Goal: Task Accomplishment & Management: Manage account settings

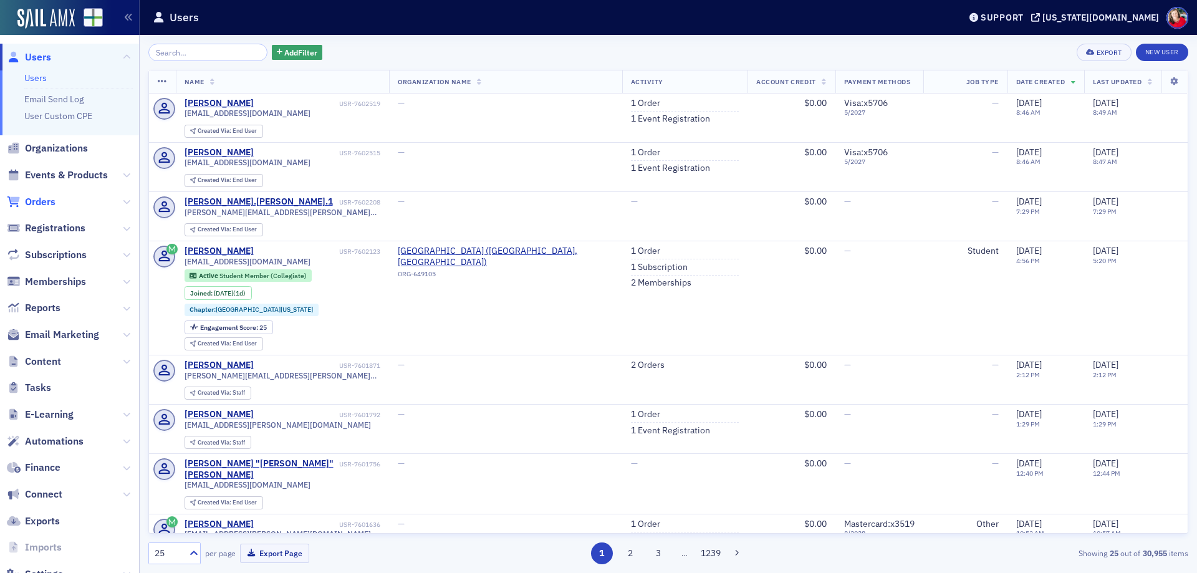
click at [47, 198] on span "Orders" at bounding box center [40, 202] width 31 height 14
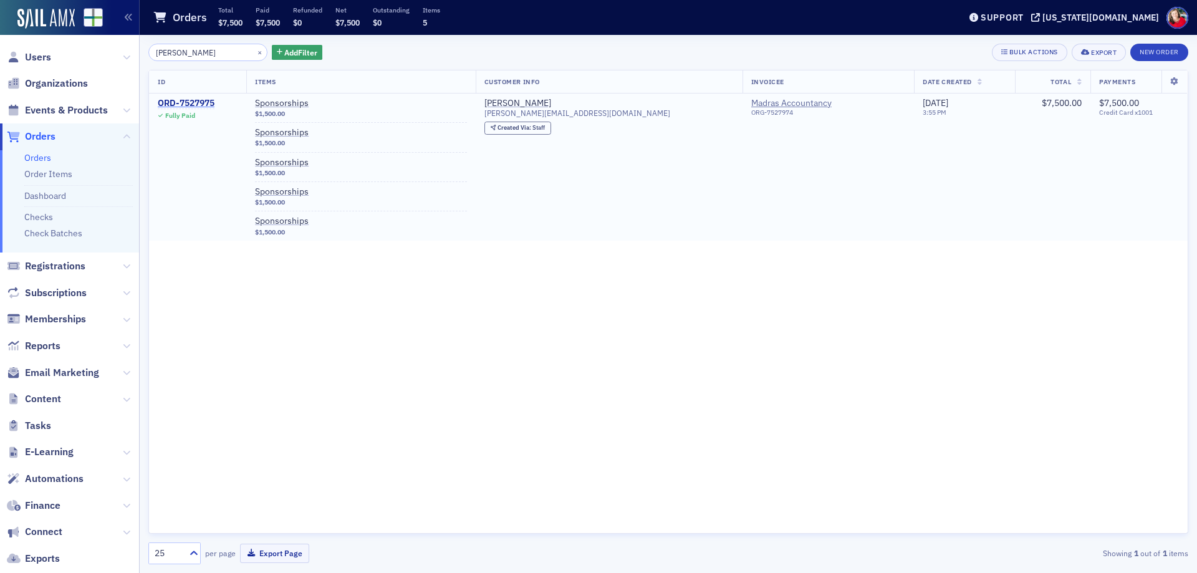
type input "chandu"
click at [204, 101] on div "ORD-7527975" at bounding box center [186, 103] width 57 height 11
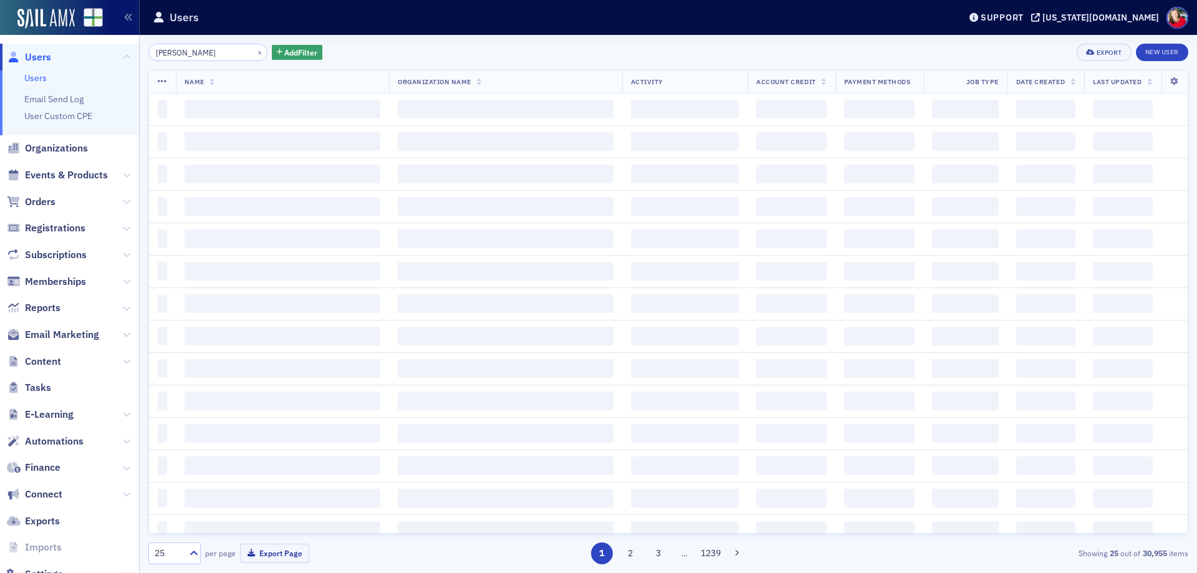
type input "[PERSON_NAME]"
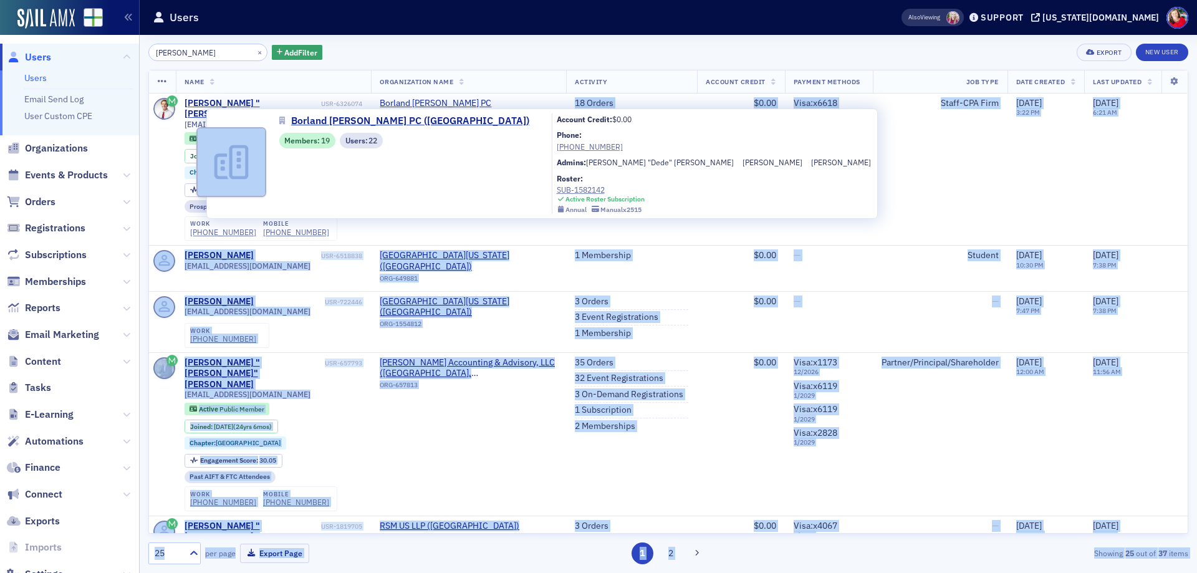
drag, startPoint x: 539, startPoint y: 100, endPoint x: 409, endPoint y: 110, distance: 130.6
click at [409, 110] on body "Users Users Email Send Log User Custom CPE Organizations Events & Products Orde…" at bounding box center [598, 286] width 1197 height 573
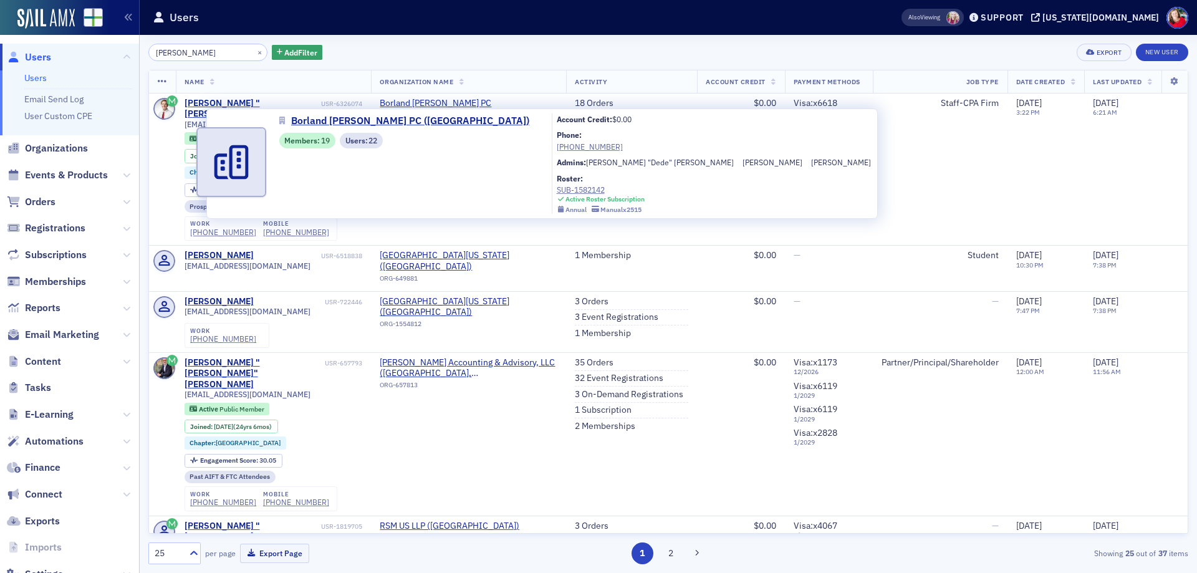
click at [455, 150] on div "Borland Benefield PC (Birmingham) Members : 19 Users : 22" at bounding box center [408, 163] width 259 height 100
click at [429, 158] on div "Borland Benefield PC (Birmingham) Members : 19 Users : 22" at bounding box center [408, 163] width 259 height 100
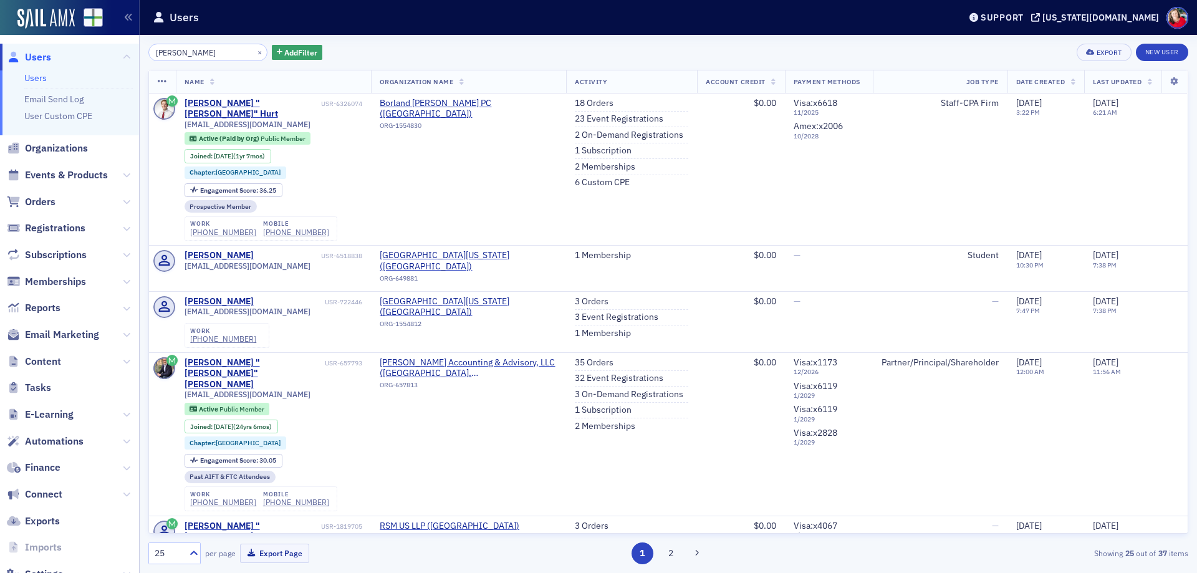
click at [600, 54] on div "trey hurt × Add Filter Export New User" at bounding box center [668, 52] width 1040 height 17
drag, startPoint x: 264, startPoint y: 115, endPoint x: 178, endPoint y: 113, distance: 86.0
click at [178, 113] on td "Douglas "Trey" Hurt USR-6326074 thurt@borlandcpa.com Active (Paid by Org) Publi…" at bounding box center [274, 170] width 196 height 152
copy span "[EMAIL_ADDRESS][DOMAIN_NAME]"
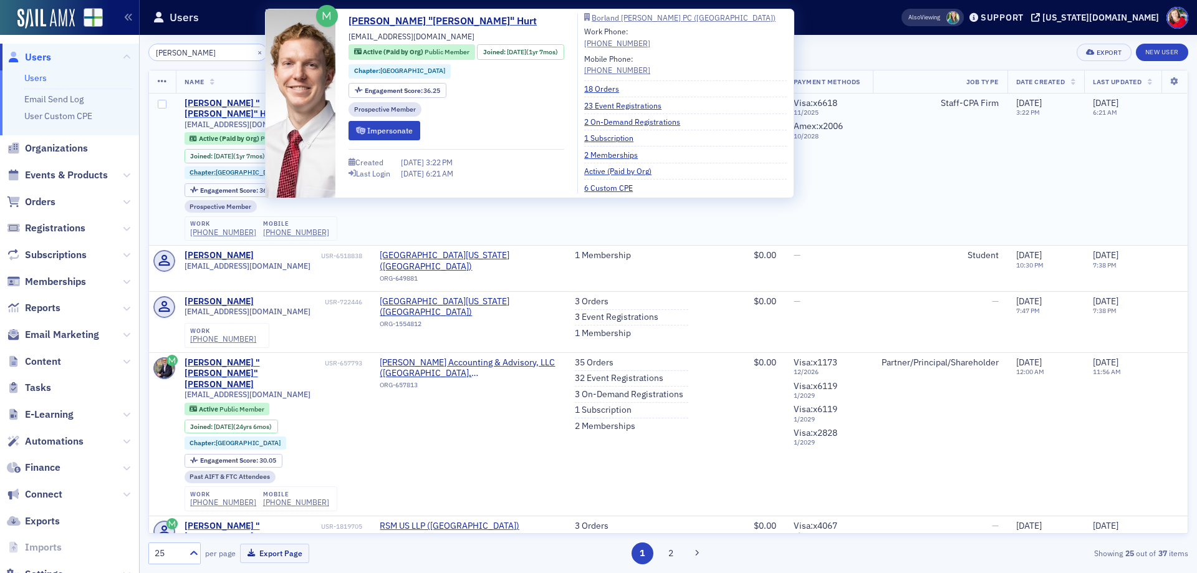
type input "[PERSON_NAME]"
click at [212, 105] on div "[PERSON_NAME] "[PERSON_NAME]" Hurt" at bounding box center [252, 109] width 134 height 22
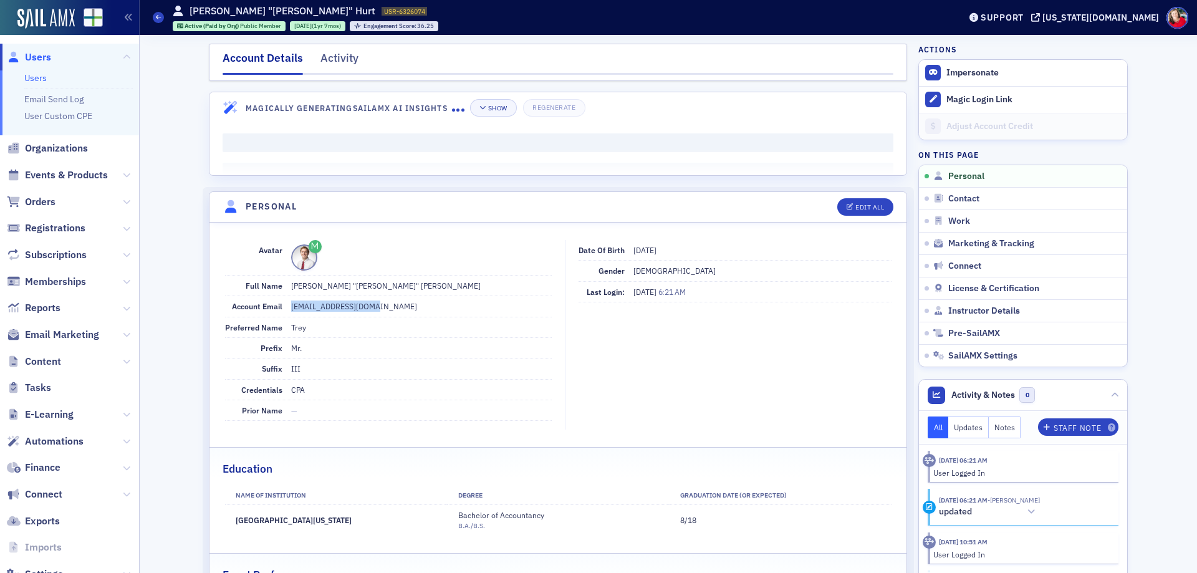
drag, startPoint x: 376, startPoint y: 305, endPoint x: 284, endPoint y: 312, distance: 93.1
click at [284, 312] on div "Account Email [EMAIL_ADDRESS][DOMAIN_NAME]" at bounding box center [388, 306] width 327 height 21
copy dd "[EMAIL_ADDRESS][DOMAIN_NAME]"
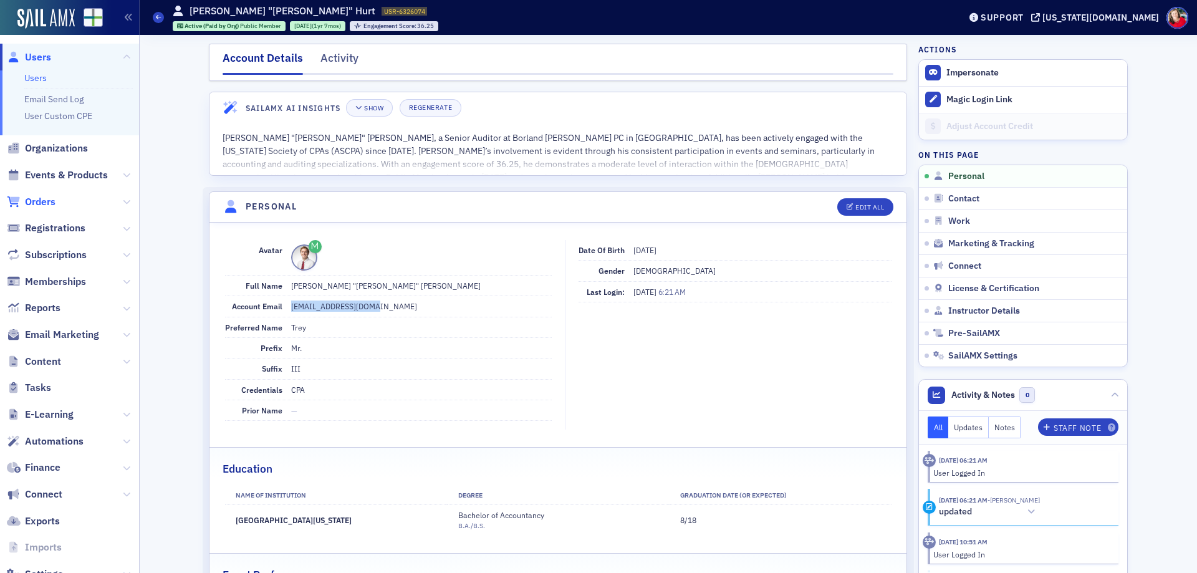
click at [47, 202] on span "Orders" at bounding box center [40, 202] width 31 height 14
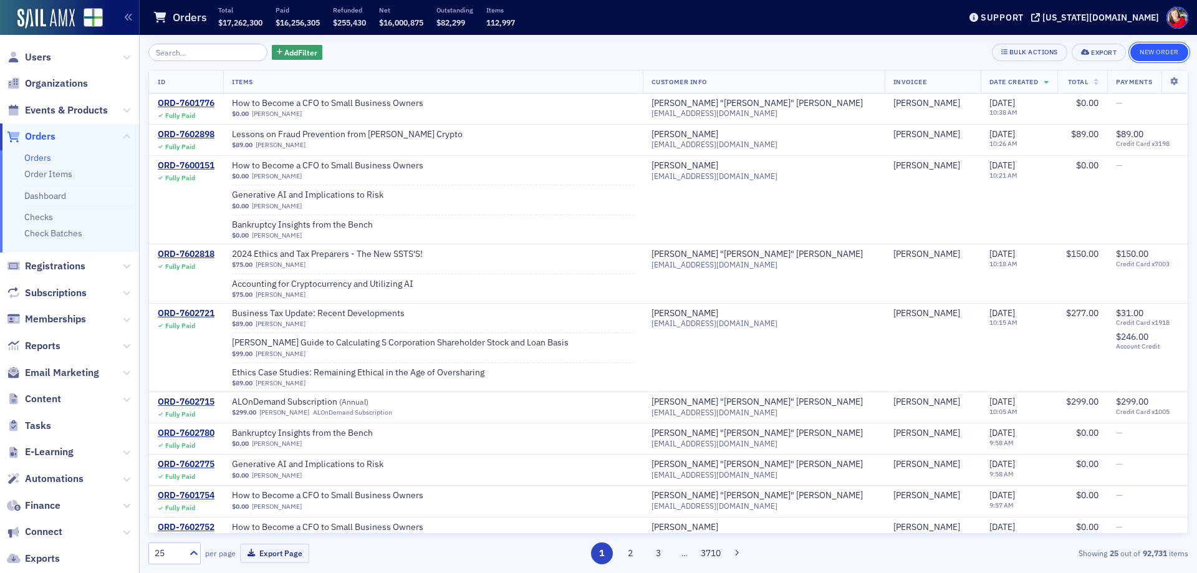
click at [1145, 50] on button "New Order" at bounding box center [1159, 52] width 58 height 17
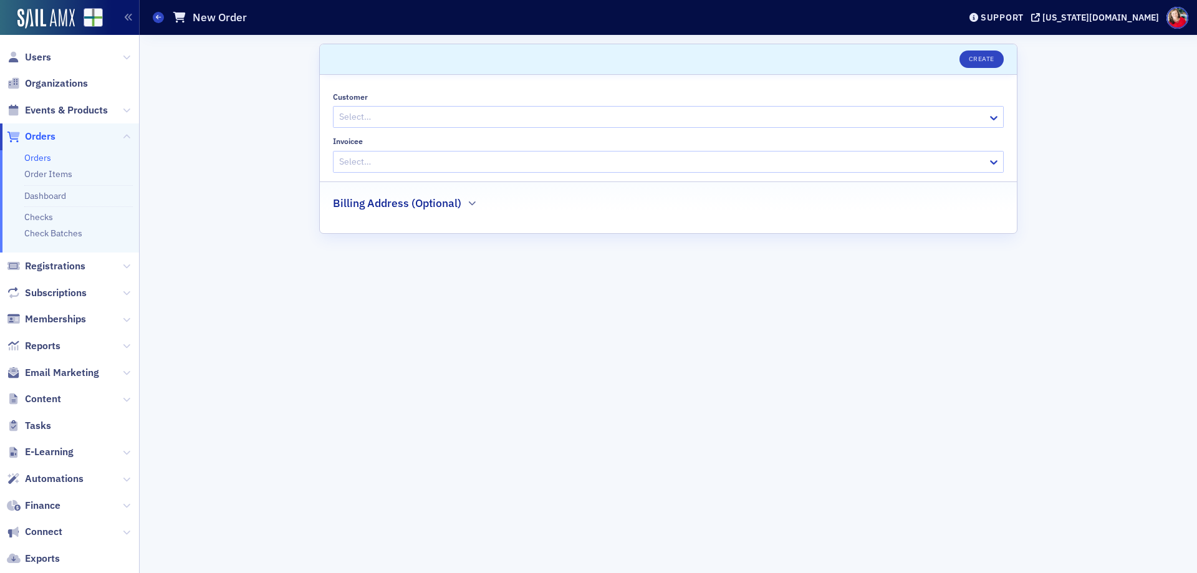
click at [534, 117] on div at bounding box center [662, 117] width 648 height 16
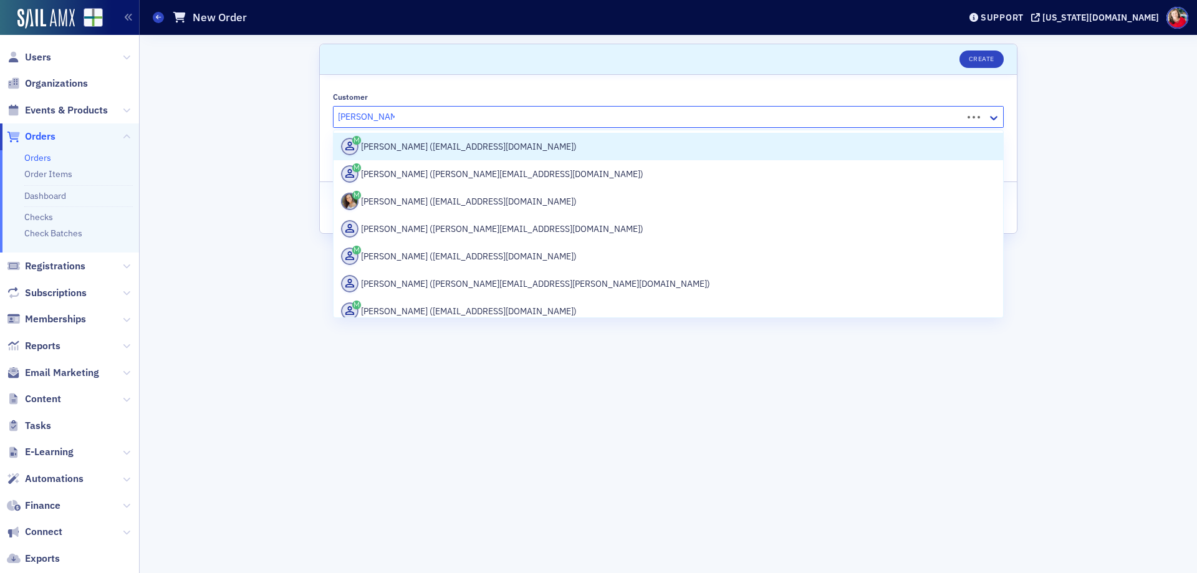
type input "[PERSON_NAME]"
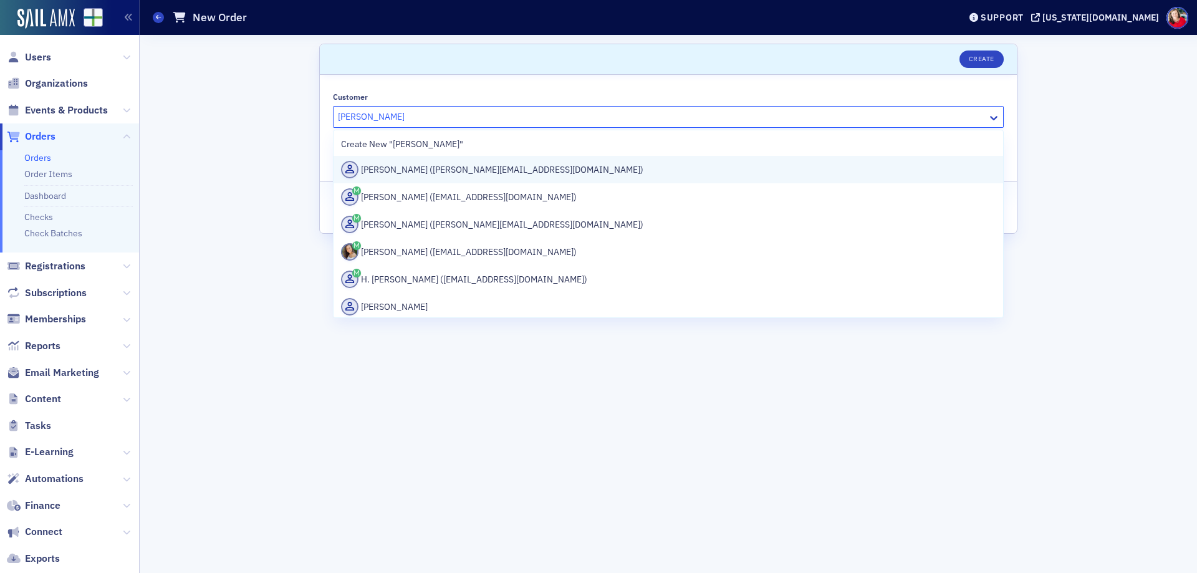
click at [524, 171] on div "[PERSON_NAME] ([PERSON_NAME][EMAIL_ADDRESS][DOMAIN_NAME])" at bounding box center [668, 169] width 655 height 17
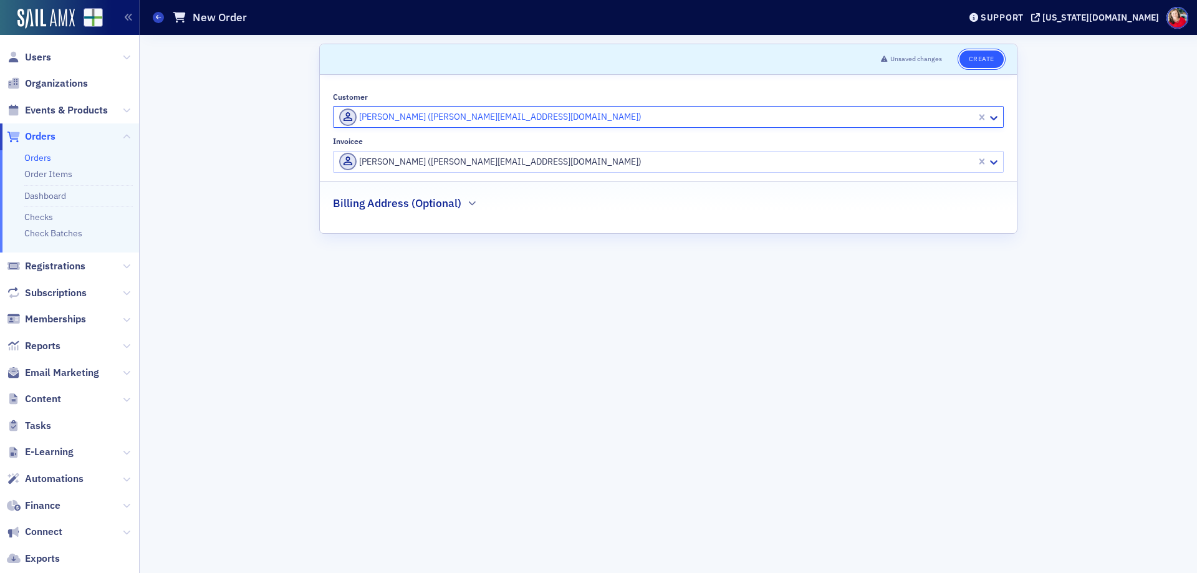
click at [984, 64] on button "Create" at bounding box center [981, 58] width 44 height 17
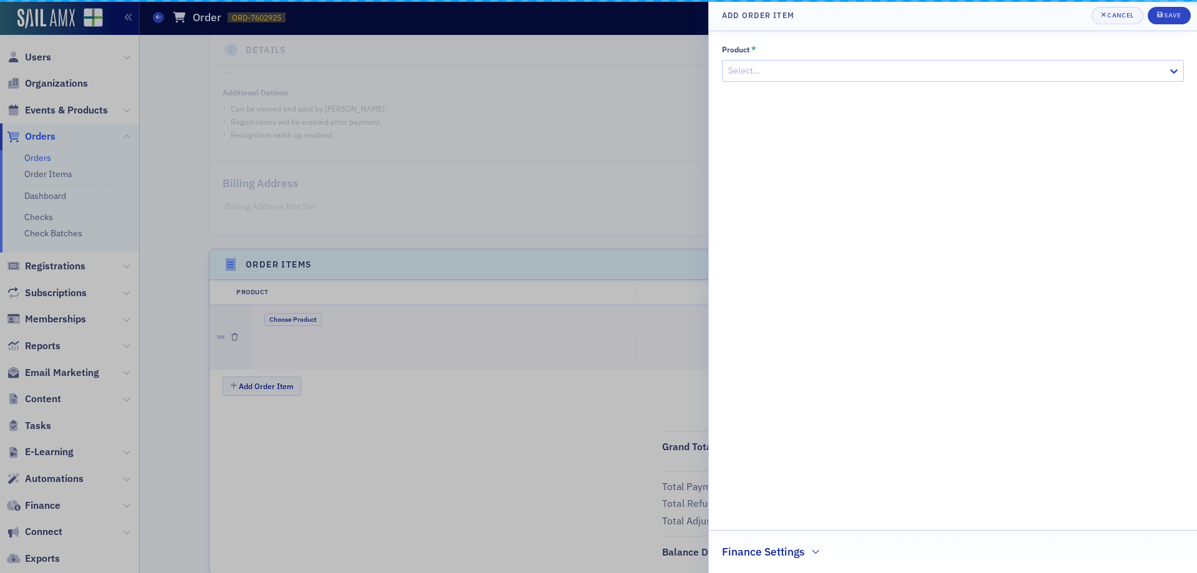
scroll to position [261, 0]
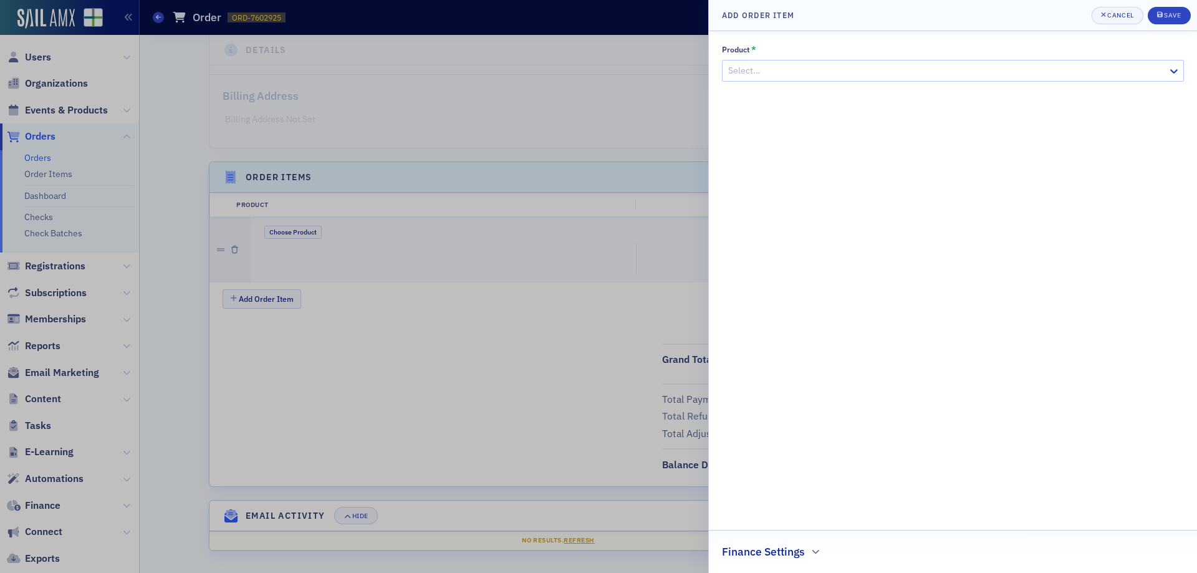
click at [888, 77] on div at bounding box center [946, 71] width 439 height 16
type input "spons"
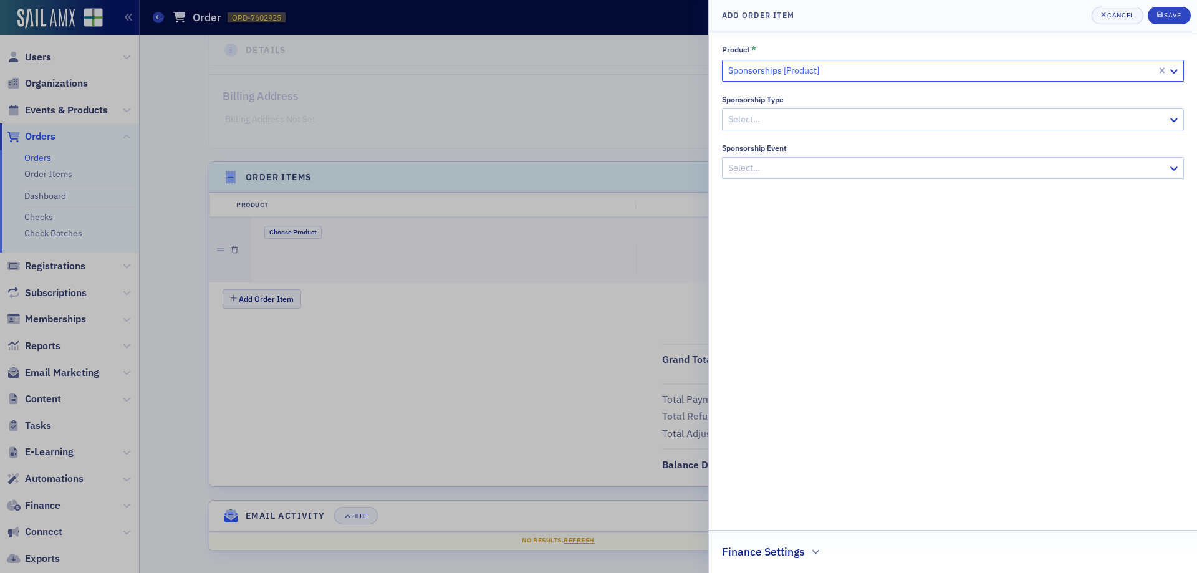
click at [867, 123] on div at bounding box center [946, 120] width 439 height 16
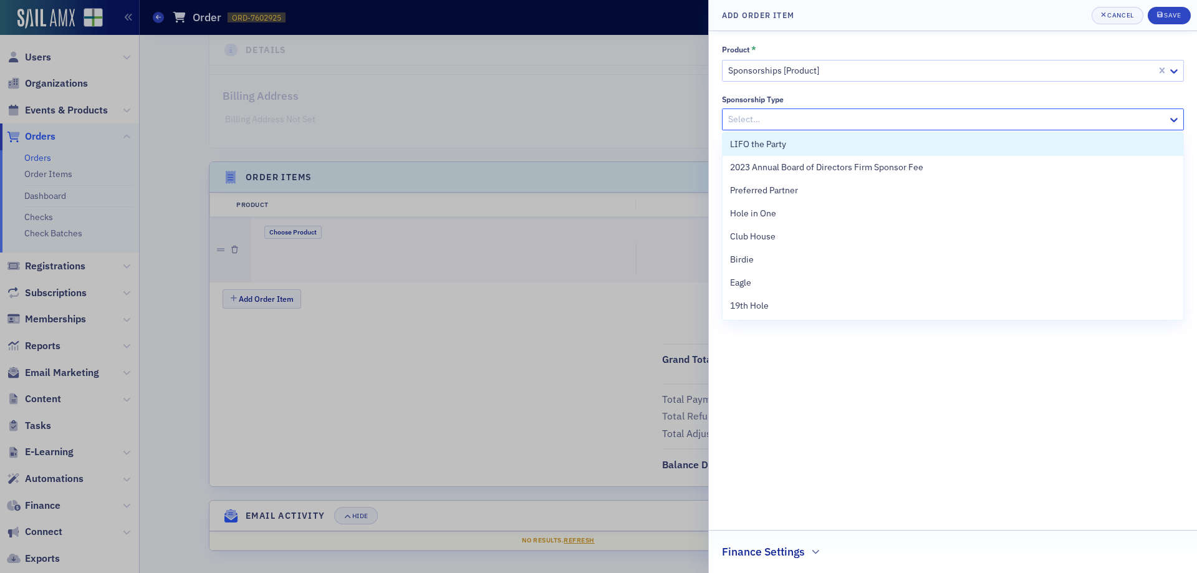
scroll to position [249, 0]
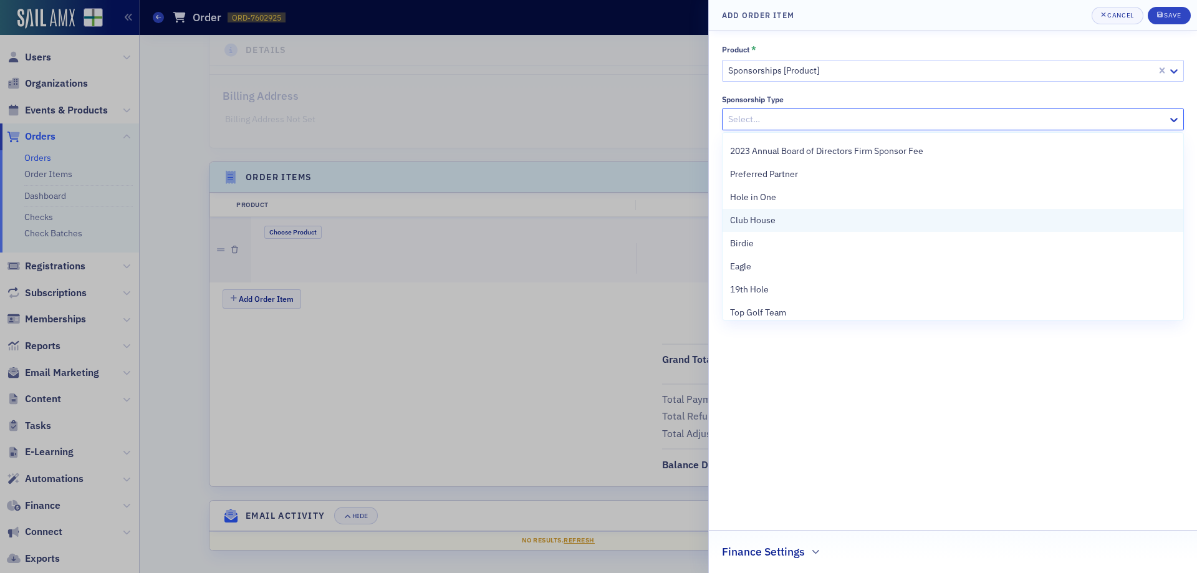
click at [760, 223] on span "Club House" at bounding box center [753, 220] width 46 height 13
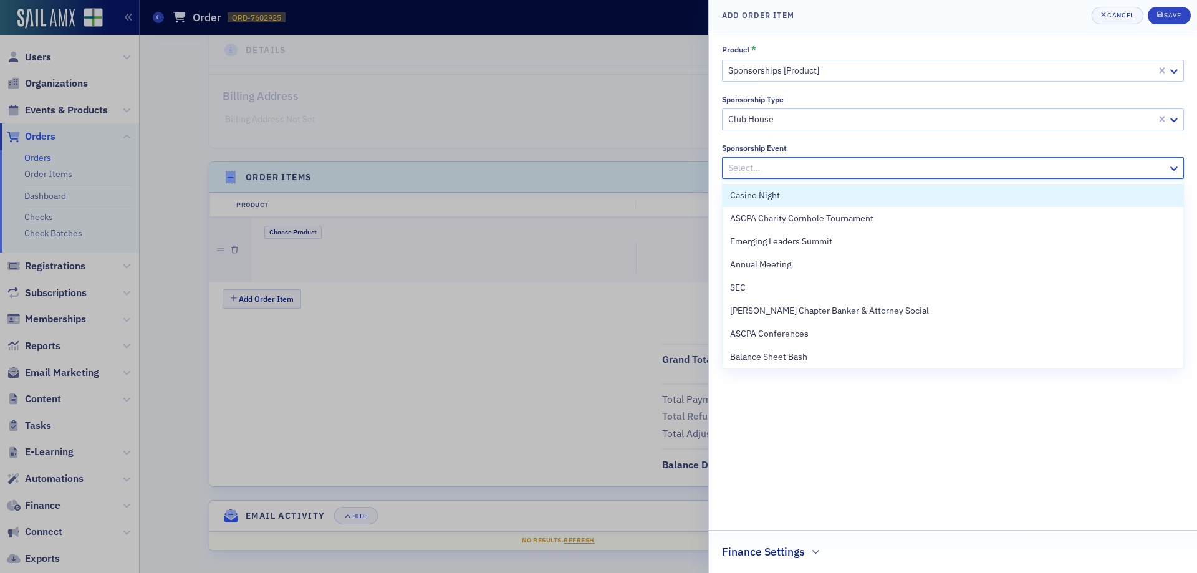
click at [770, 172] on div at bounding box center [946, 168] width 439 height 16
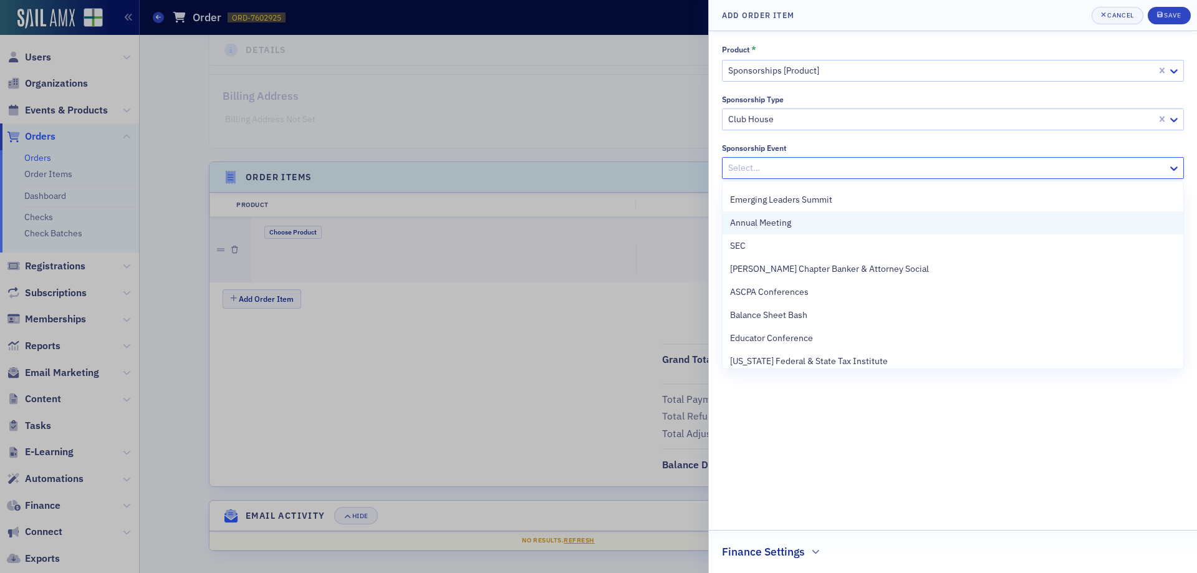
scroll to position [95, 0]
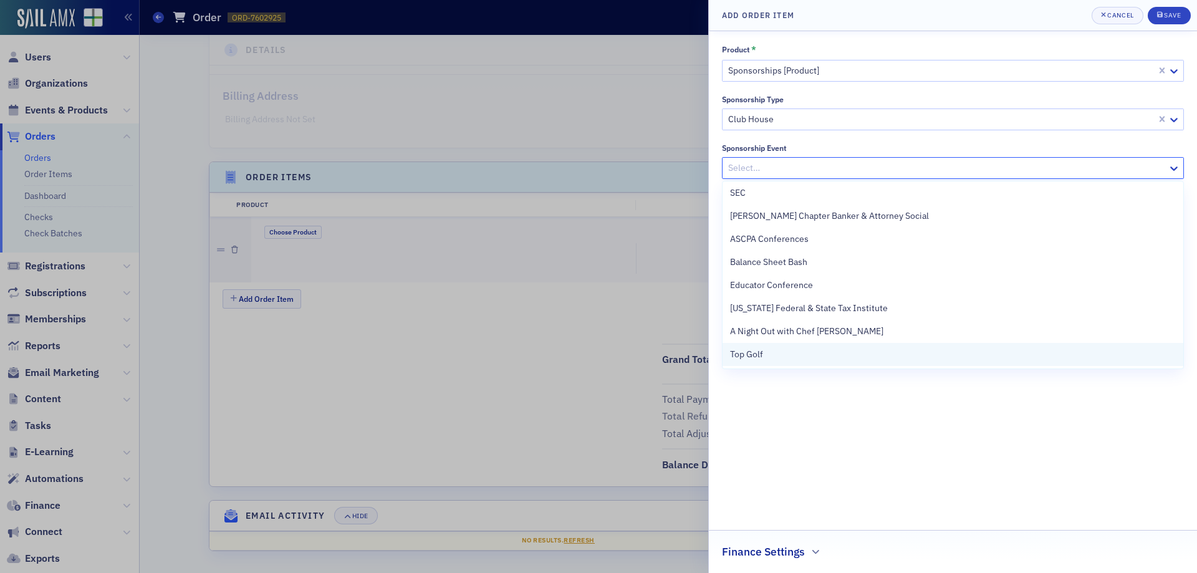
click at [759, 360] on span "Top Golf" at bounding box center [746, 354] width 33 height 13
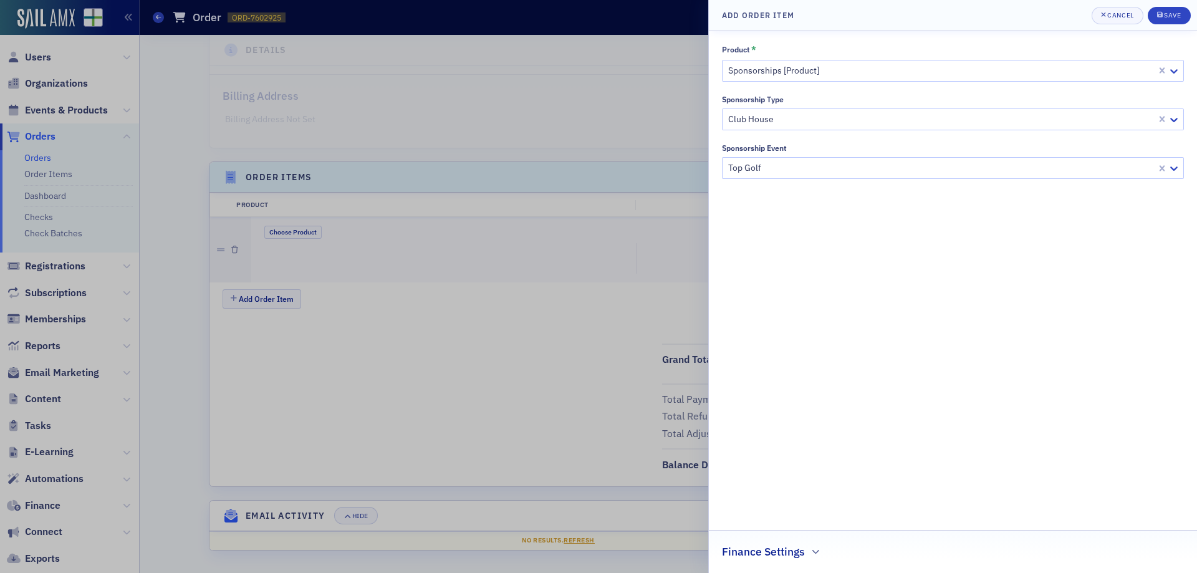
click at [788, 552] on h2 "Finance Settings" at bounding box center [763, 552] width 83 height 16
click at [788, 551] on div at bounding box center [946, 549] width 435 height 16
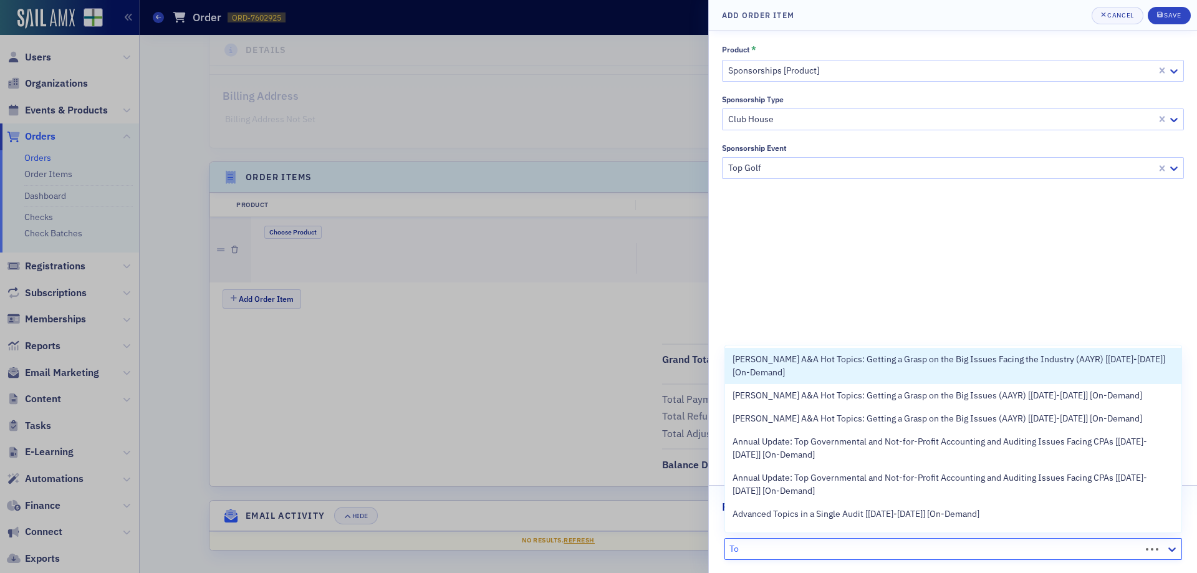
type input "T"
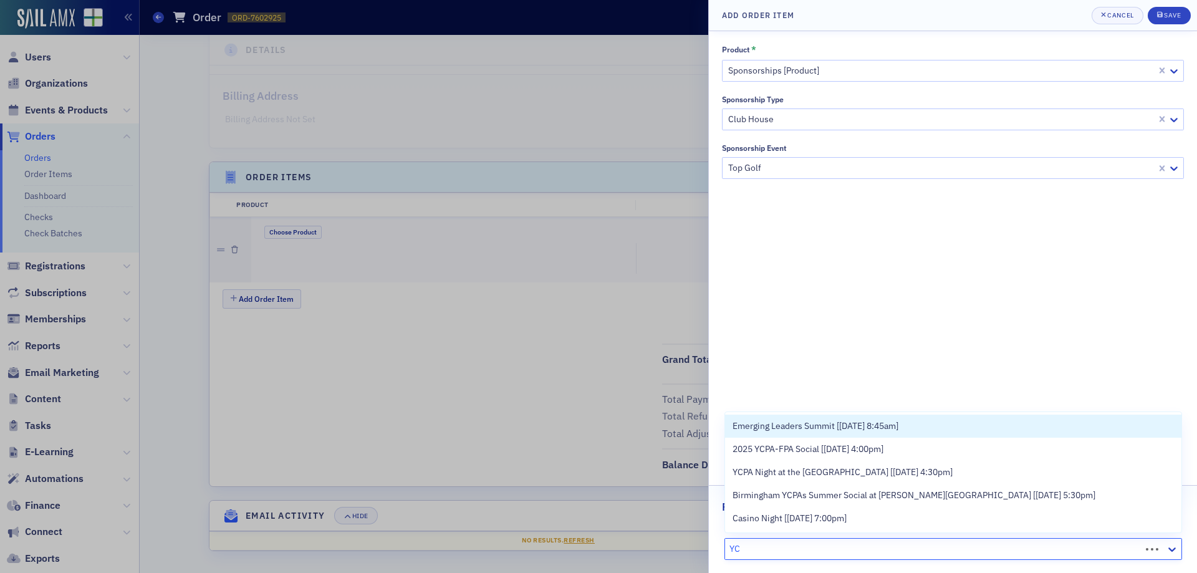
type input "Y"
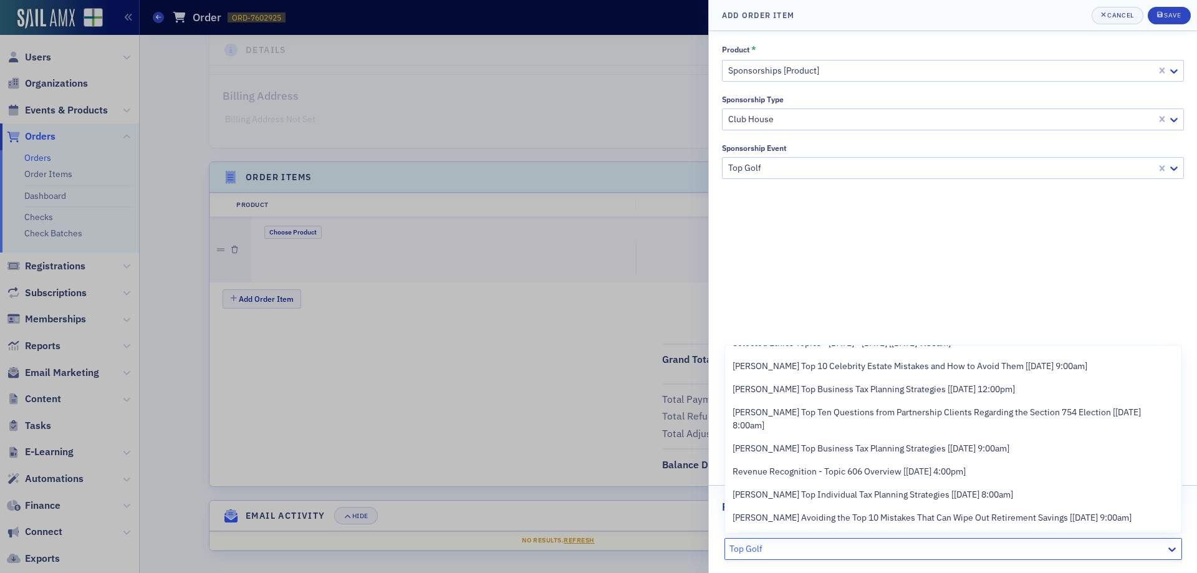
scroll to position [1434, 0]
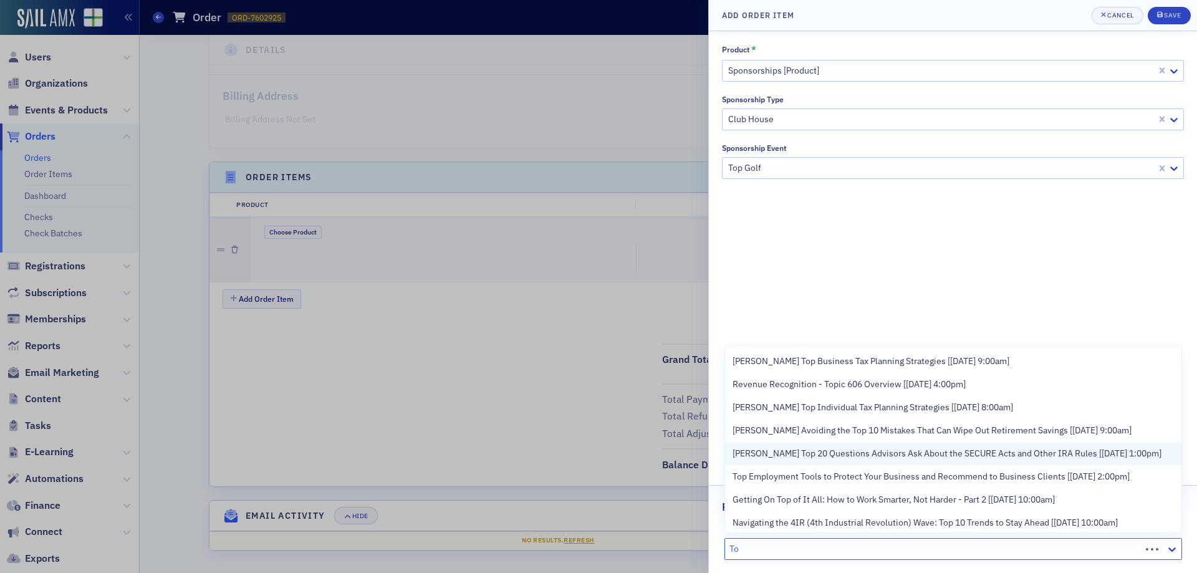
type input "T"
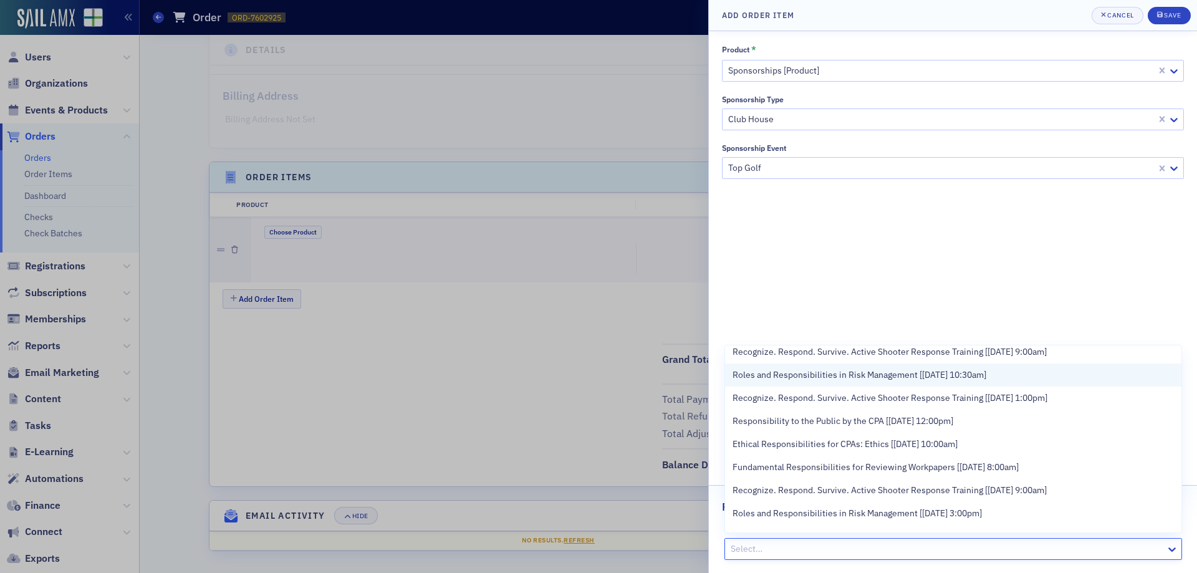
scroll to position [1394, 0]
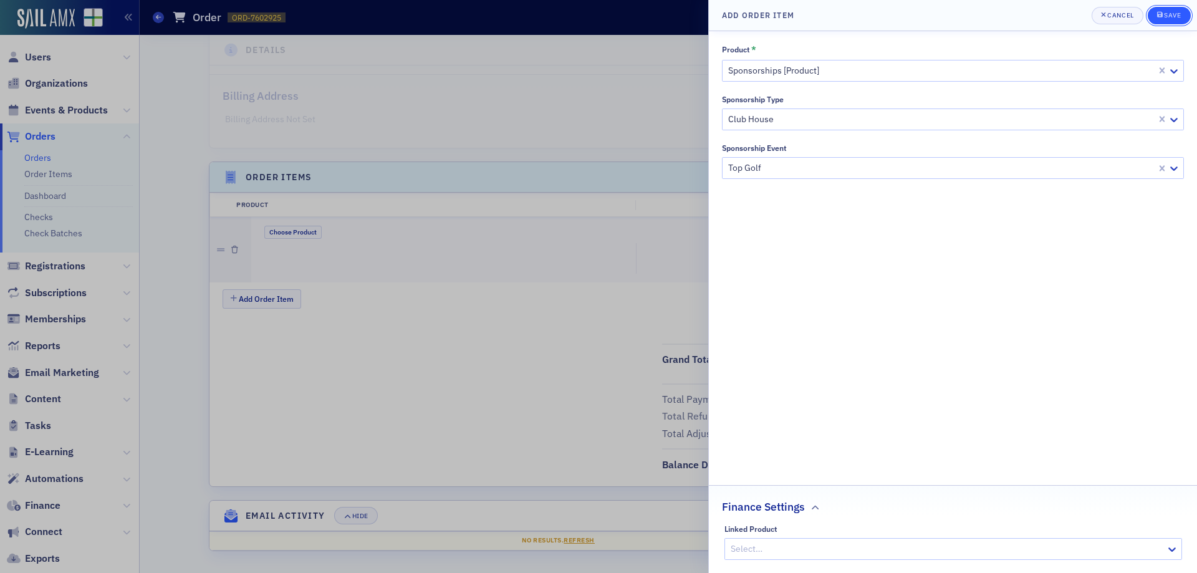
click at [1167, 17] on div "Save" at bounding box center [1172, 15] width 17 height 7
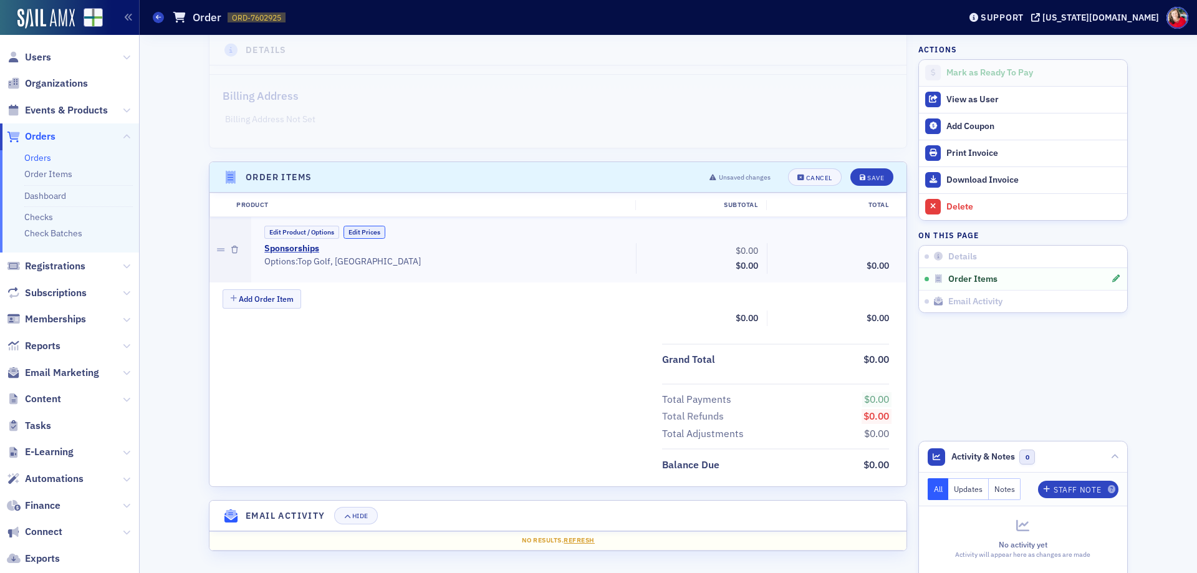
click at [359, 234] on button "Edit Prices" at bounding box center [364, 232] width 42 height 13
click at [721, 249] on input "0.00" at bounding box center [732, 250] width 61 height 17
click at [638, 313] on div "Subtotal $35,000.00" at bounding box center [701, 321] width 131 height 16
click at [724, 256] on input "35,000.00" at bounding box center [732, 250] width 61 height 17
type input "3,500.00"
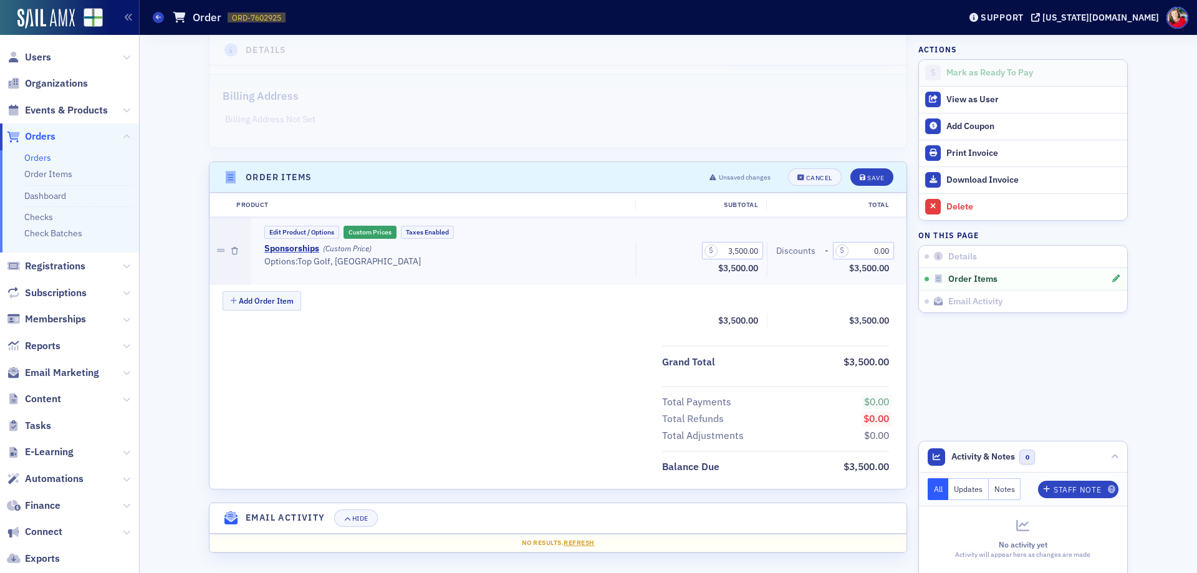
click at [664, 295] on div "Add Order Item" at bounding box center [565, 302] width 684 height 22
click at [867, 177] on div "Save" at bounding box center [875, 178] width 17 height 7
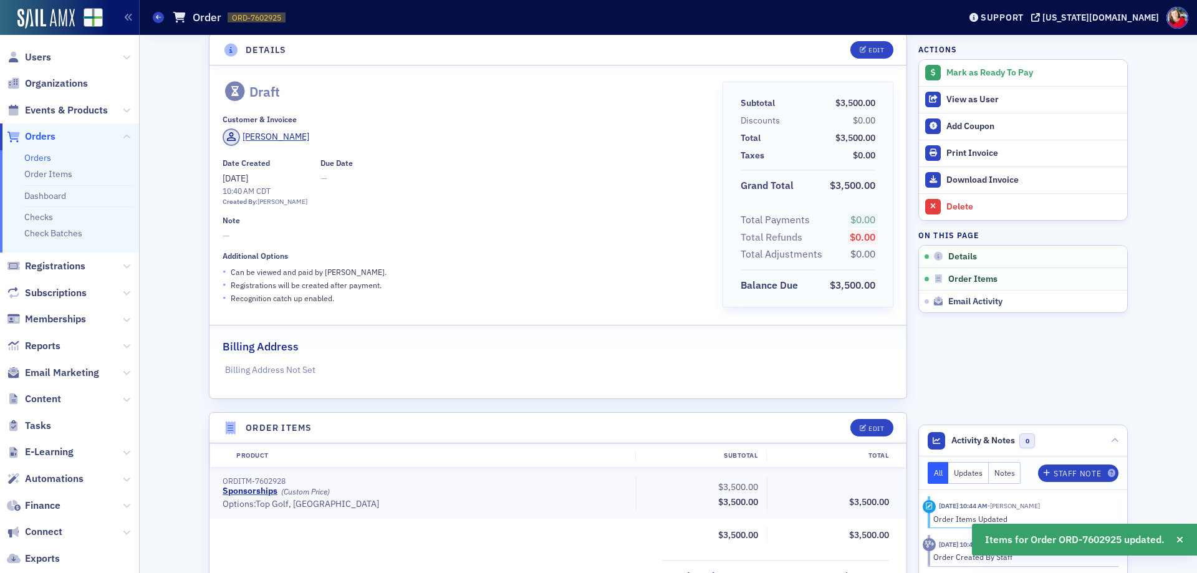
scroll to position [0, 0]
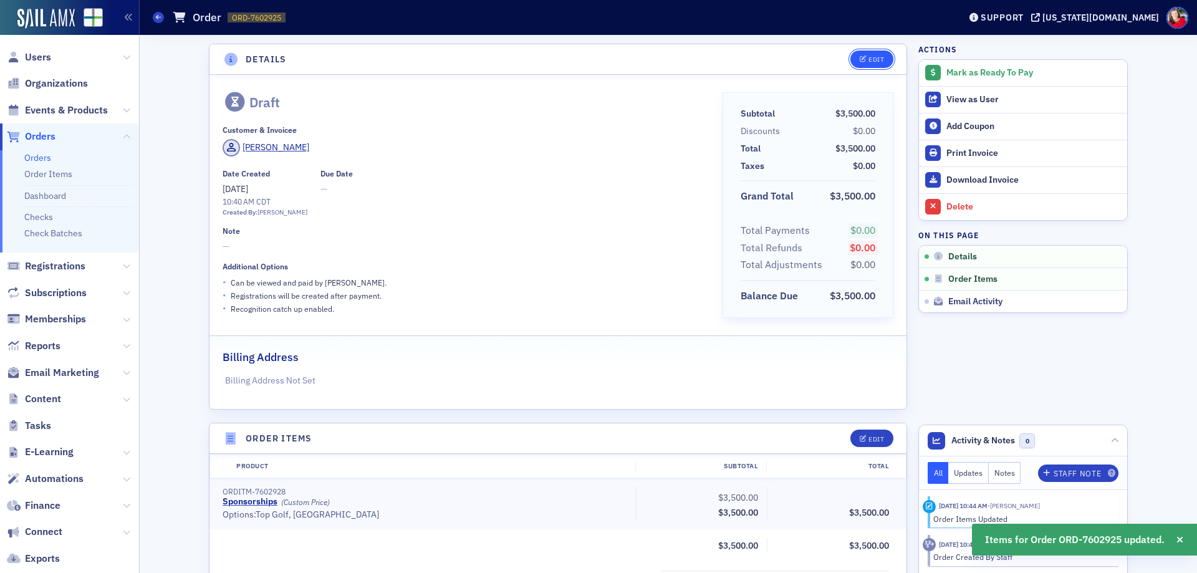
click at [861, 59] on icon "button" at bounding box center [863, 59] width 7 height 7
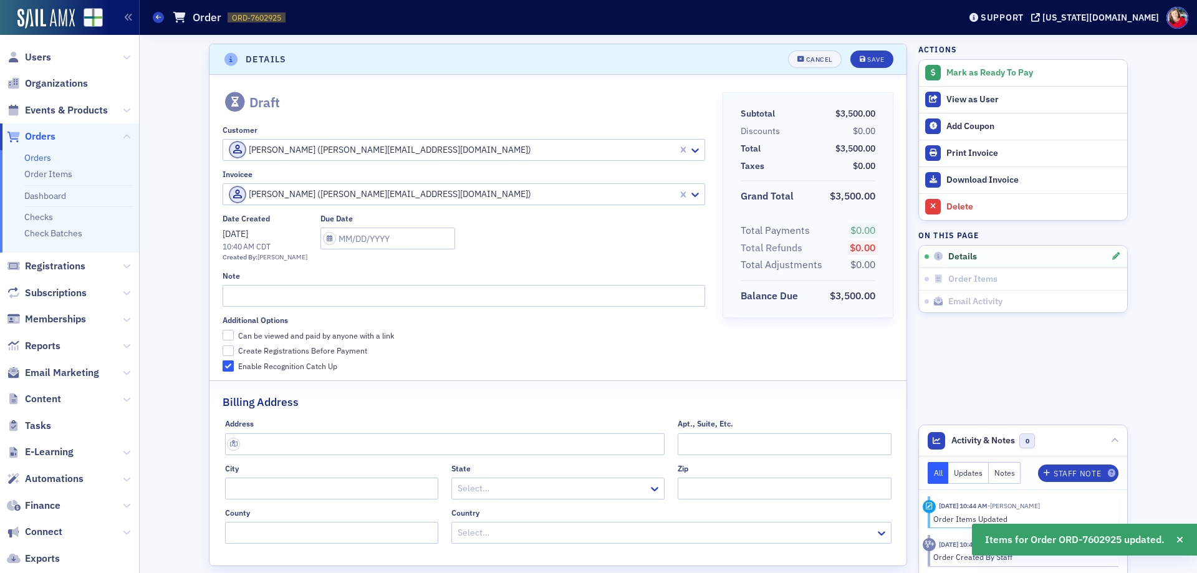
scroll to position [2, 0]
click at [368, 235] on input "text" at bounding box center [387, 236] width 135 height 22
select select "7"
select select "2025"
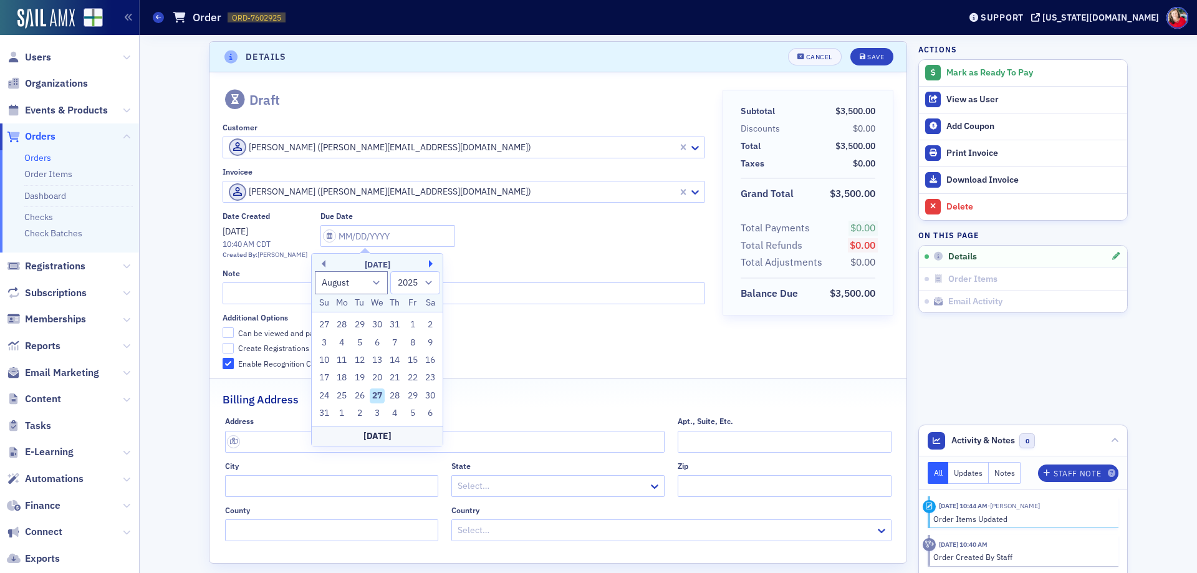
click at [429, 264] on button "Next Month" at bounding box center [432, 263] width 7 height 7
select select "8"
click at [410, 376] on div "26" at bounding box center [412, 377] width 15 height 15
type input "[DATE]"
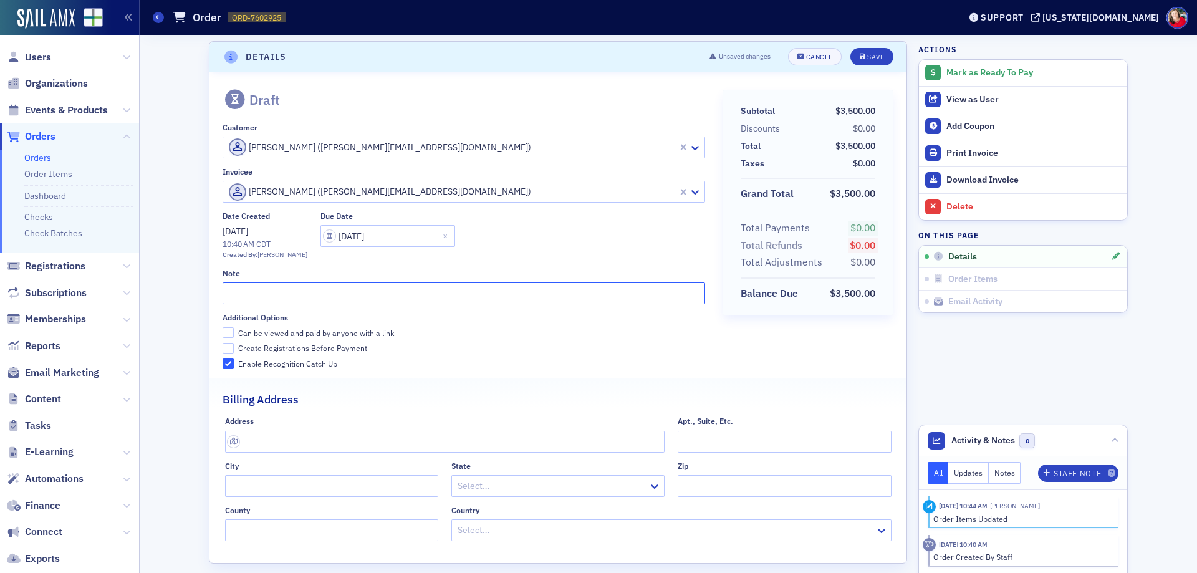
click at [339, 290] on input "text" at bounding box center [464, 293] width 482 height 22
type input "C"
type input "Top Golf: Club House sponsorship (two teams;"
click at [224, 333] on input "Can be viewed and paid by anyone with a link" at bounding box center [228, 332] width 11 height 11
checkbox input "true"
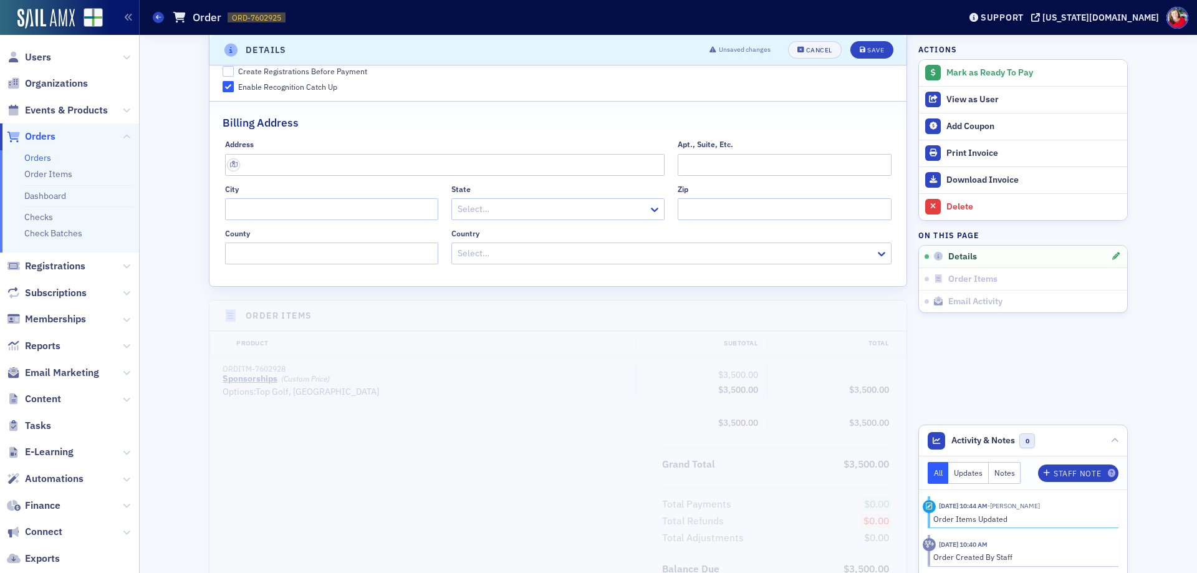
scroll to position [383, 0]
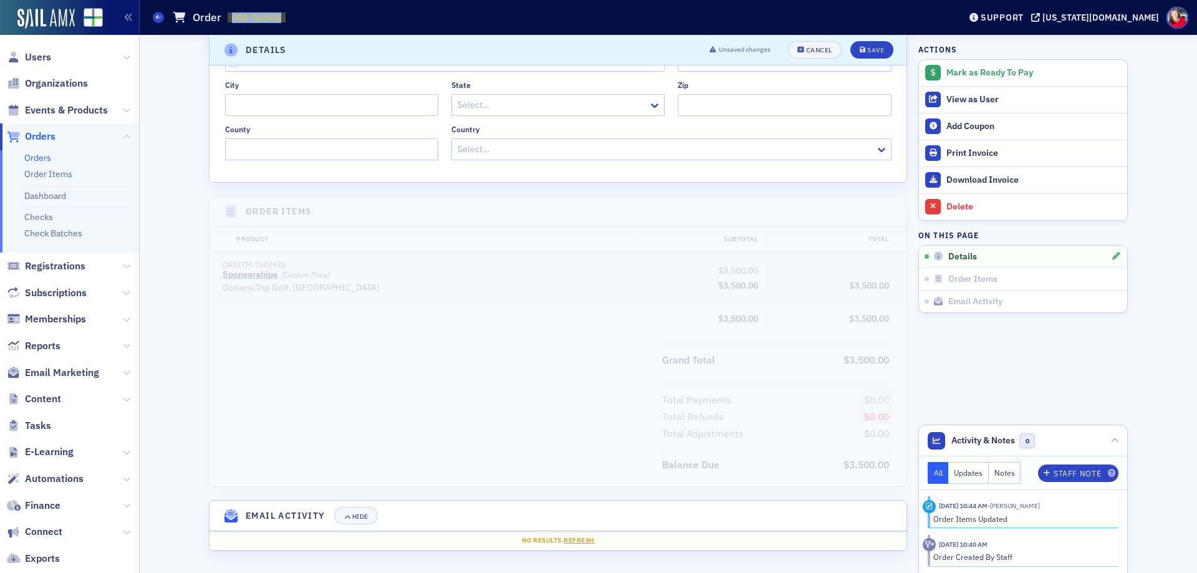
drag, startPoint x: 293, startPoint y: 20, endPoint x: 229, endPoint y: 17, distance: 64.3
click at [231, 17] on div "Orders Order ORD-7602925 7602925" at bounding box center [547, 18] width 788 height 24
copy span "ORD-7602925"
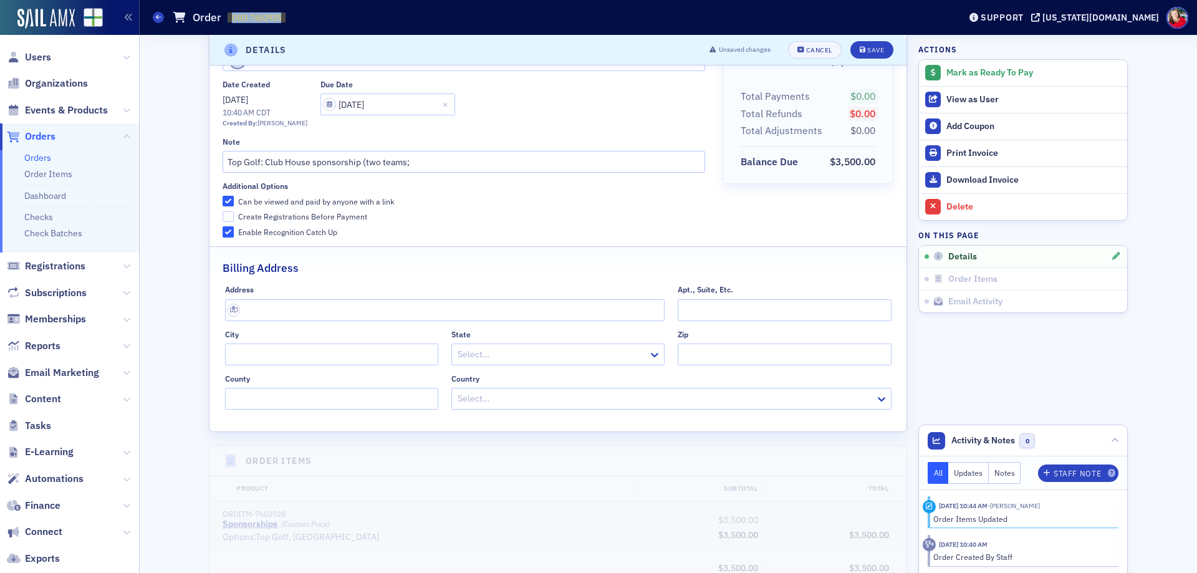
scroll to position [0, 0]
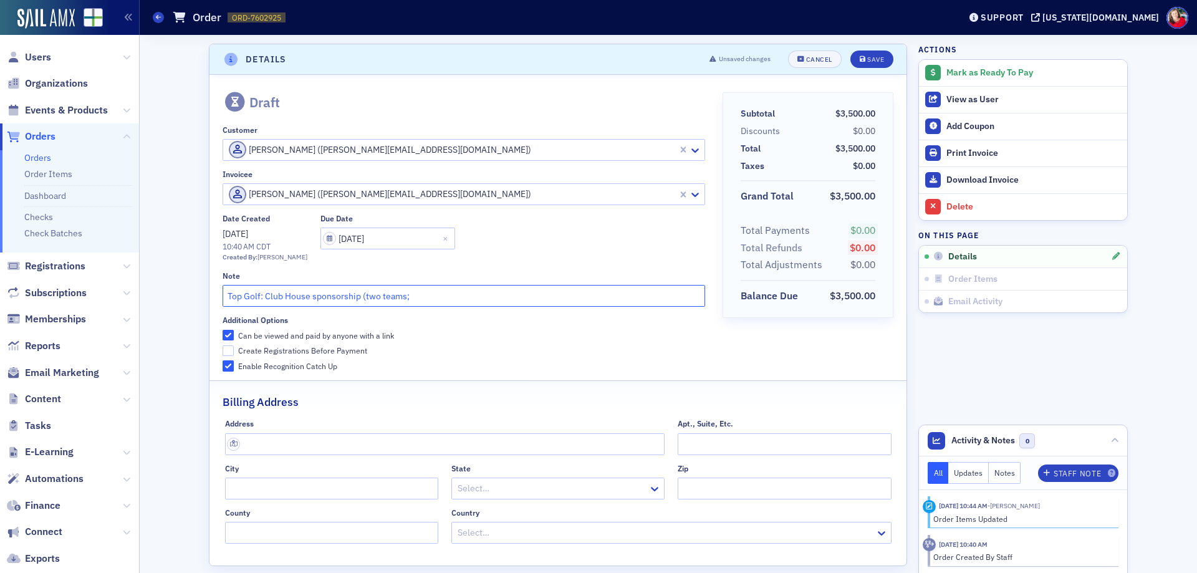
click at [454, 288] on input "Top Golf: Club House sponsorship (two teams;" at bounding box center [464, 296] width 482 height 22
type input "Top Golf: Club House sponsorship (two teams; three spectator tickets; drink & f…"
click at [867, 57] on div "Save" at bounding box center [875, 59] width 17 height 7
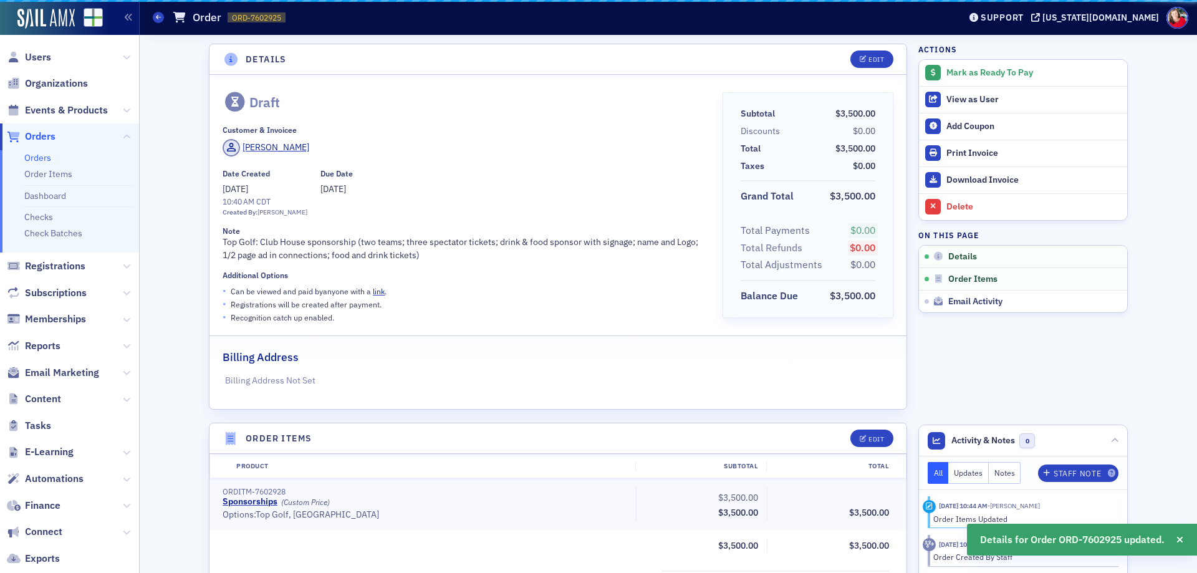
scroll to position [2, 0]
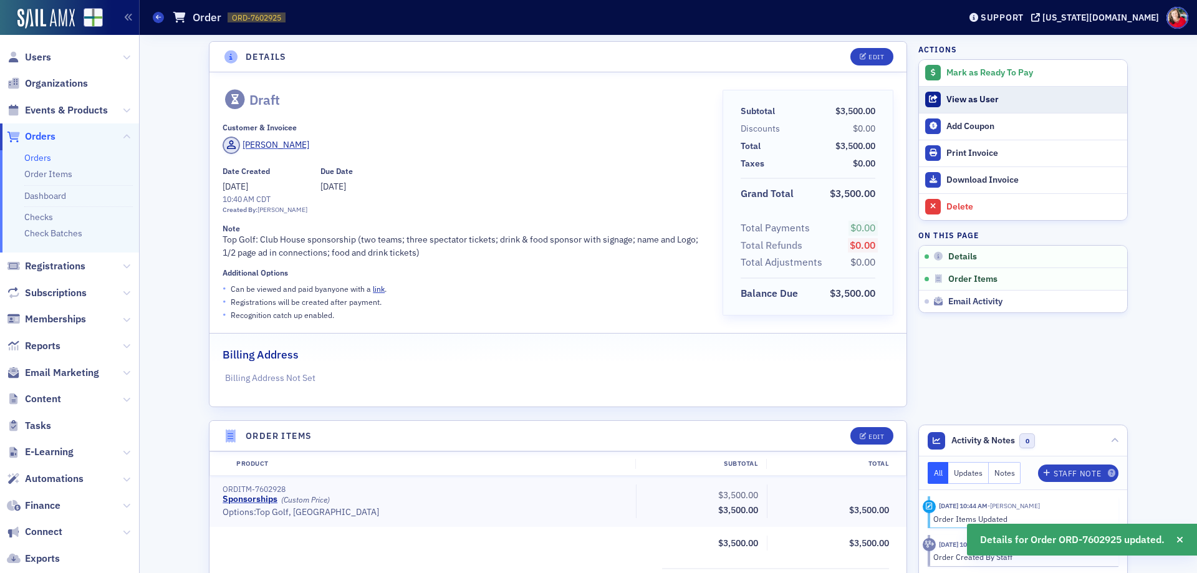
click at [959, 100] on div "View as User" at bounding box center [1033, 99] width 175 height 11
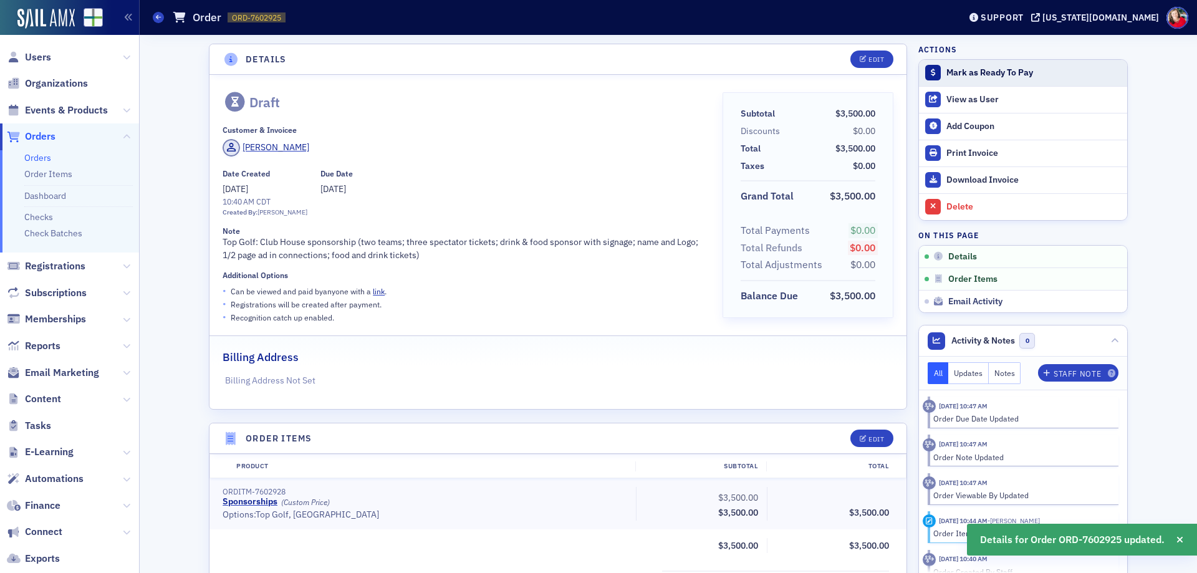
click at [951, 70] on div "Mark as Ready To Pay" at bounding box center [1033, 72] width 175 height 11
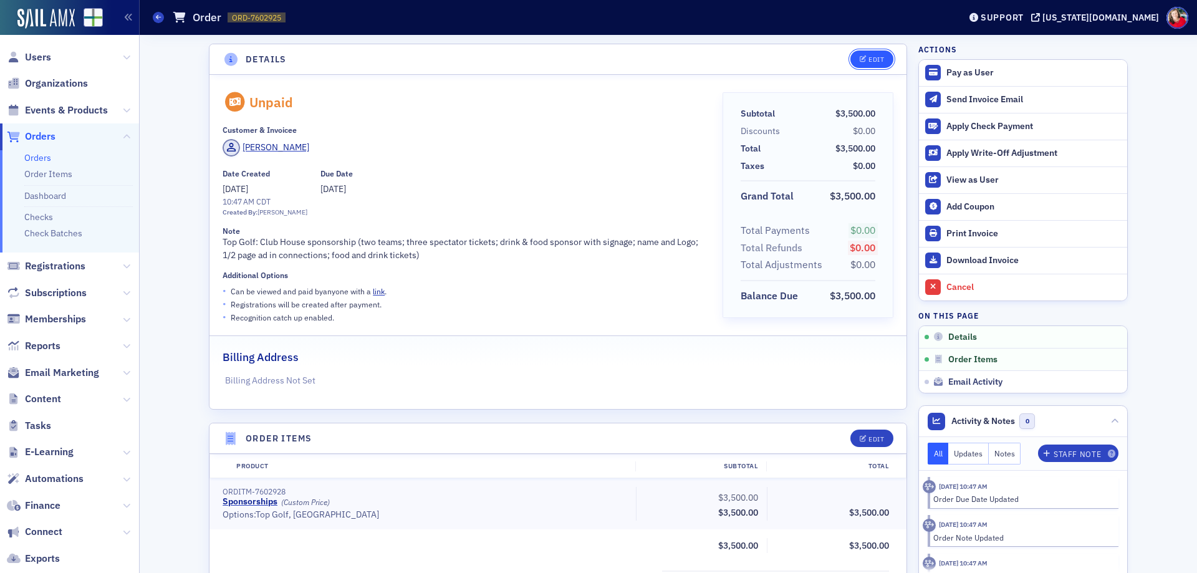
click at [861, 58] on icon "button" at bounding box center [863, 59] width 7 height 7
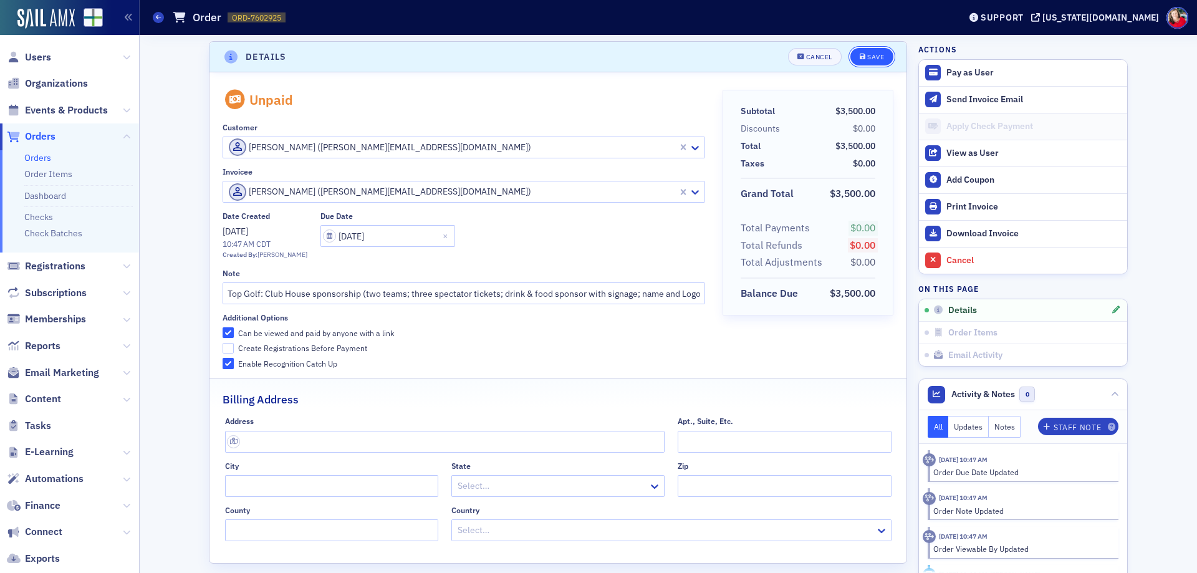
click at [868, 58] on div "Save" at bounding box center [875, 57] width 17 height 7
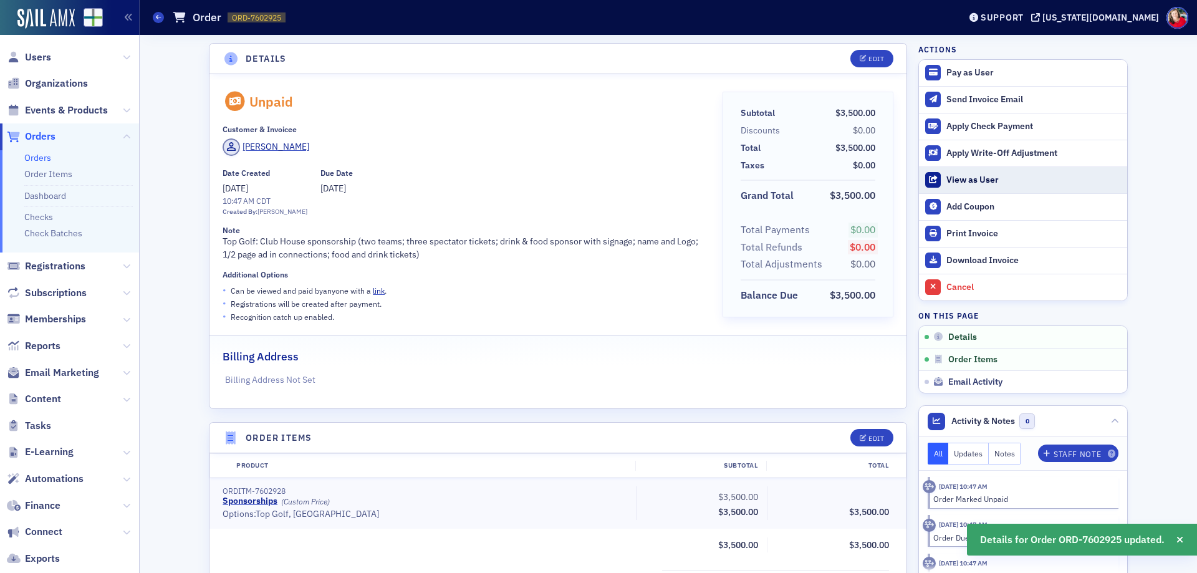
scroll to position [0, 0]
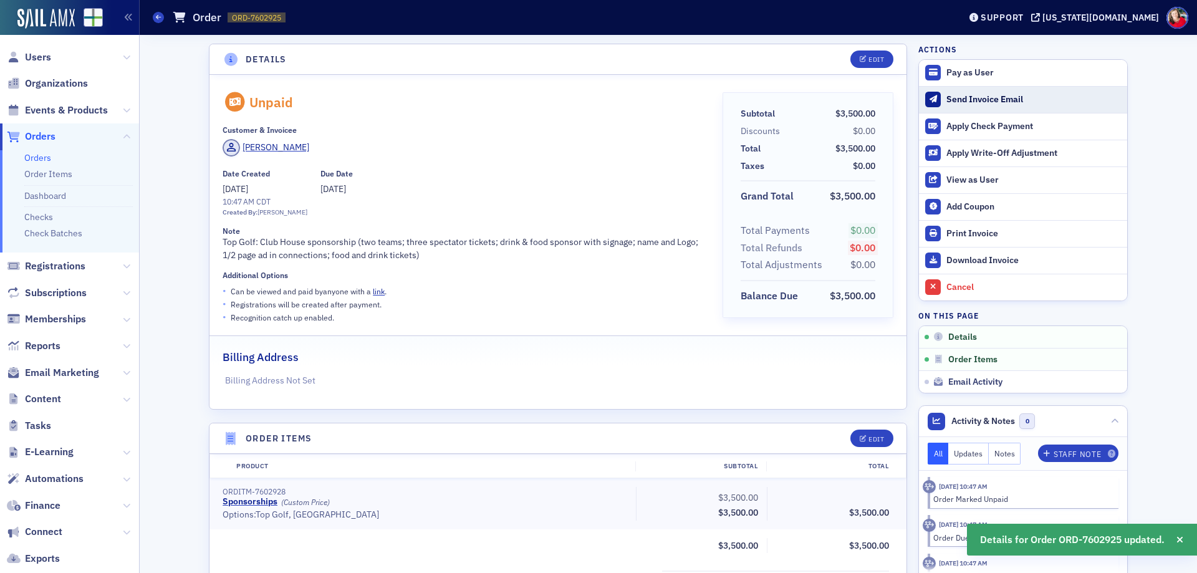
click at [1019, 102] on div "Send Invoice Email" at bounding box center [1033, 99] width 175 height 11
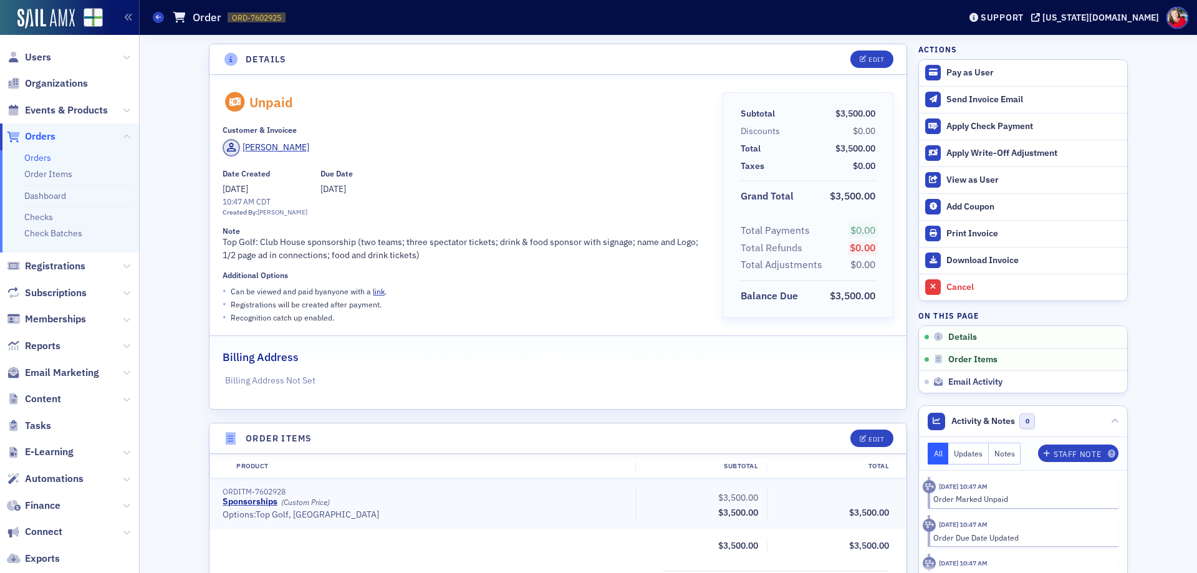
click at [159, 10] on div "Orders Order ORD-7602925 7602925" at bounding box center [547, 18] width 788 height 24
click at [157, 17] on icon at bounding box center [158, 17] width 5 height 6
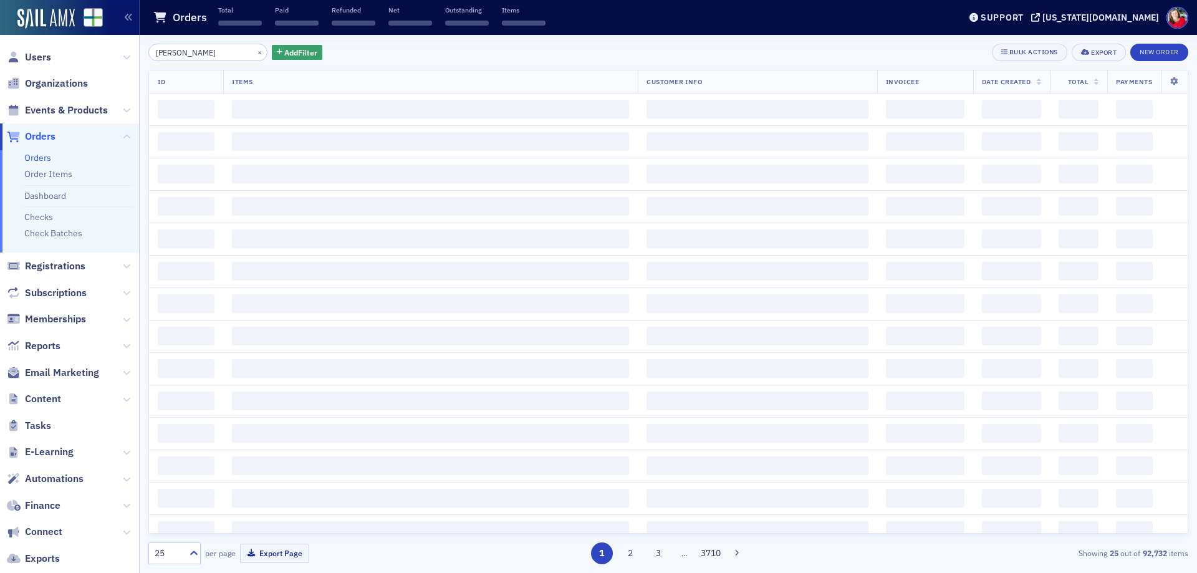
type input "dalton cleary"
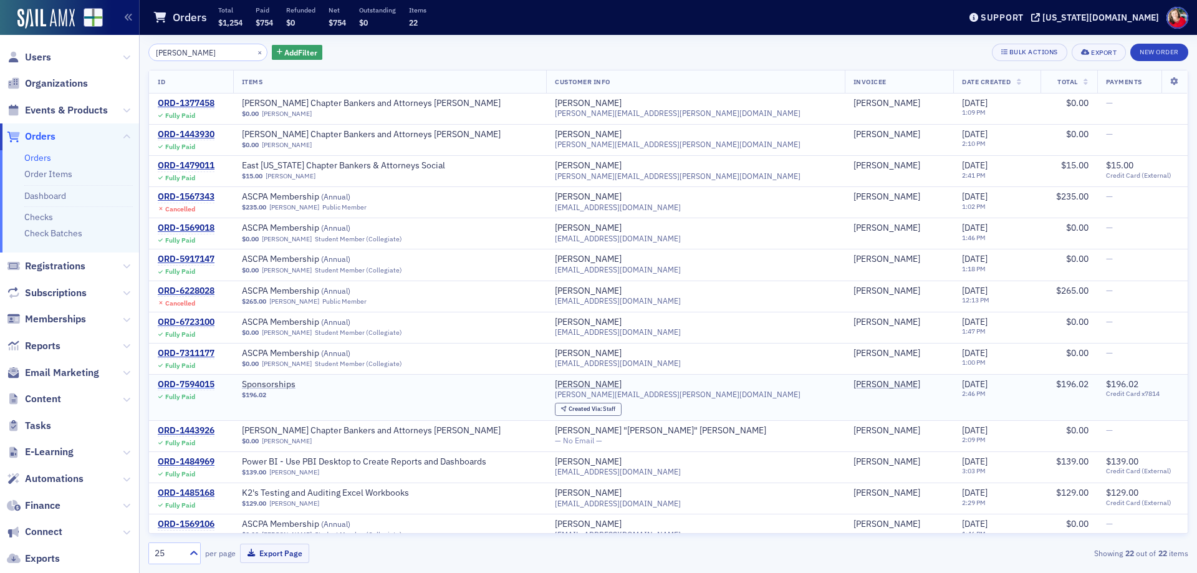
click at [180, 381] on div "ORD-7594015" at bounding box center [186, 384] width 57 height 11
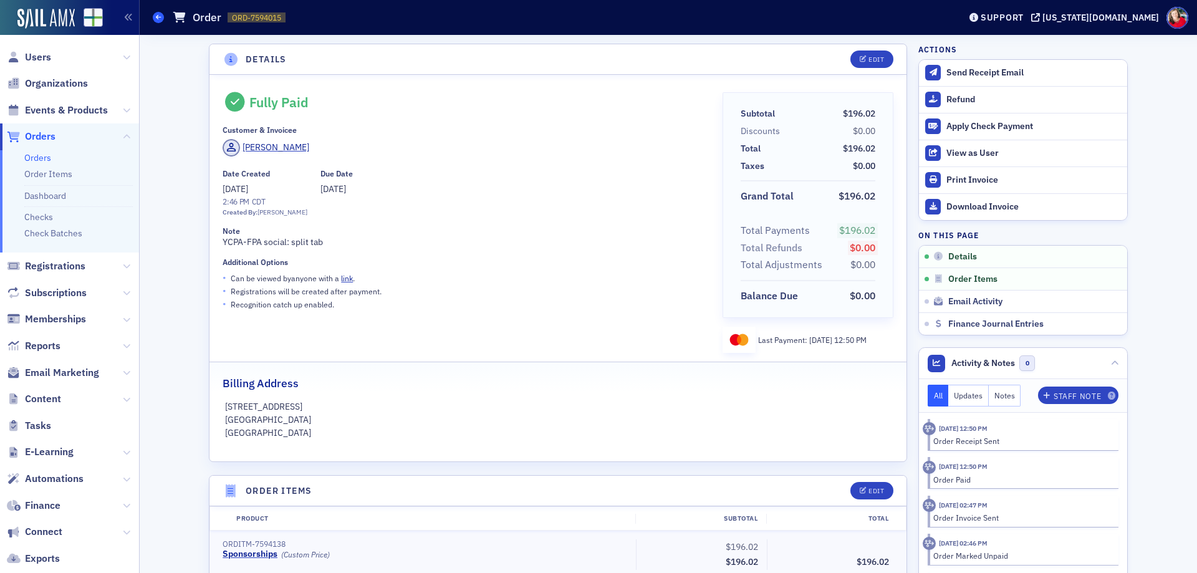
click at [158, 19] on icon at bounding box center [158, 17] width 5 height 6
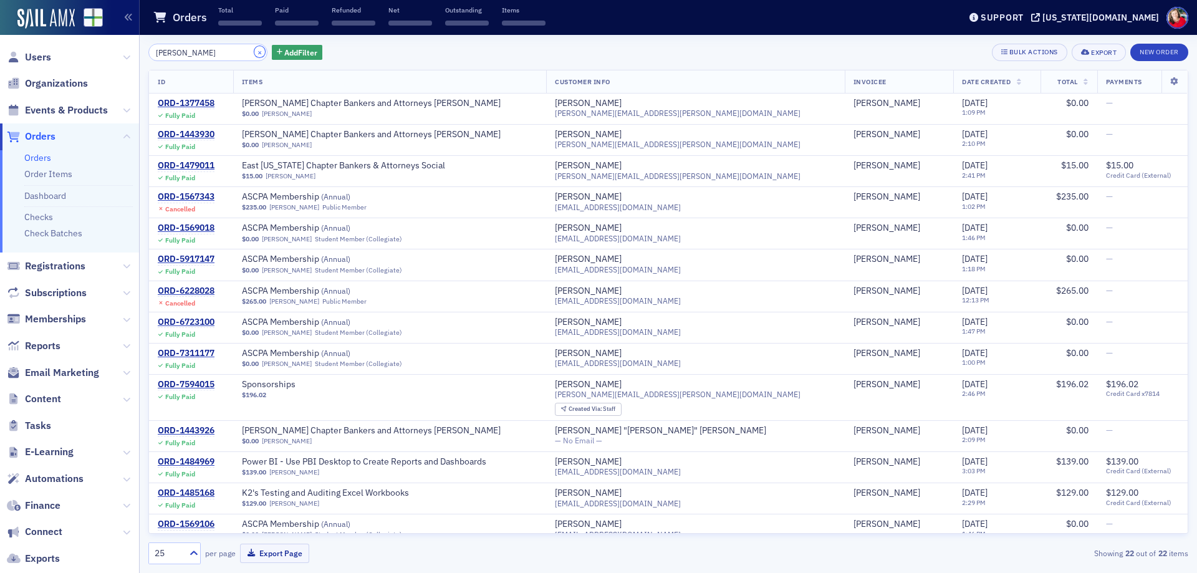
click at [254, 52] on button "×" at bounding box center [259, 51] width 11 height 11
